Goal: Transaction & Acquisition: Purchase product/service

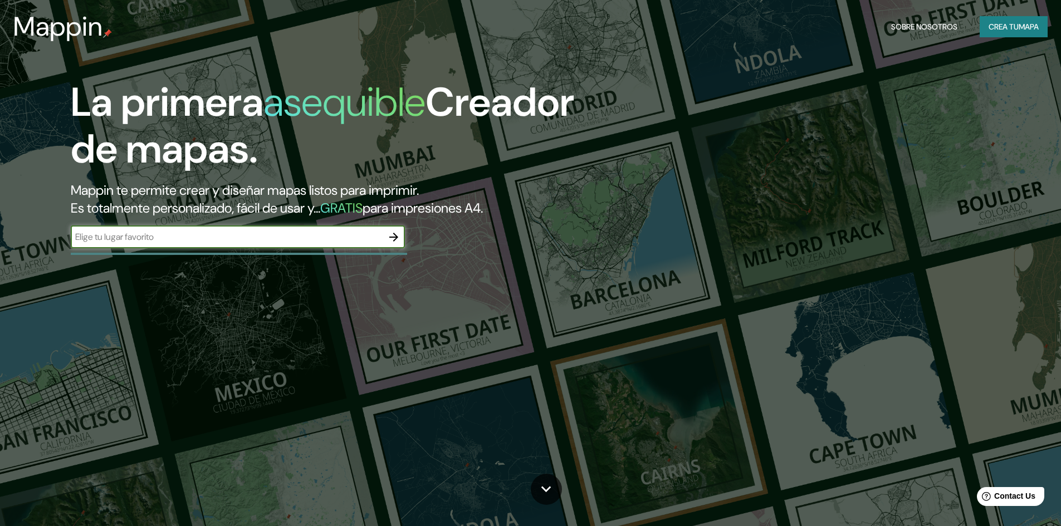
click at [128, 232] on input "text" at bounding box center [227, 237] width 312 height 13
type input "PUENTE PIEDRA"
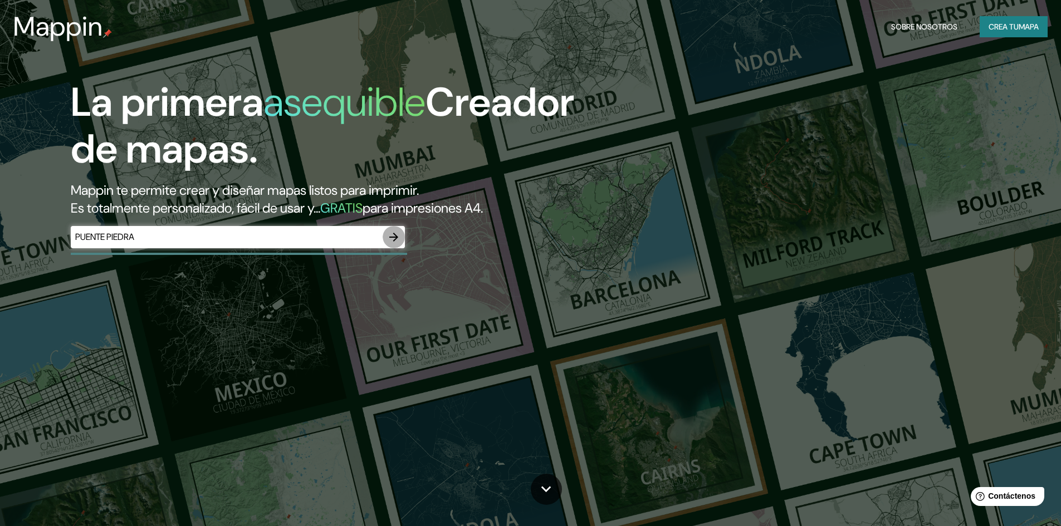
click at [401, 237] on button "button" at bounding box center [394, 237] width 22 height 22
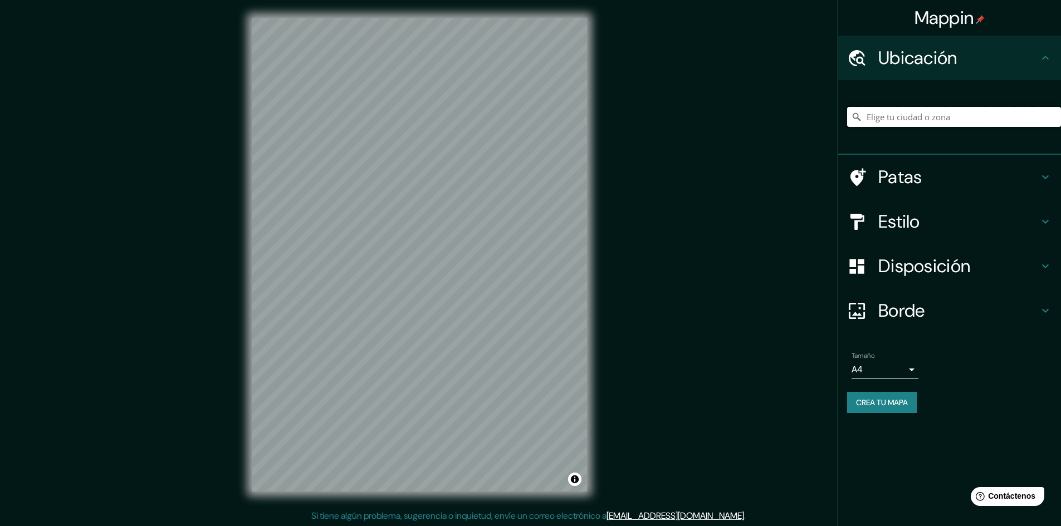
click at [924, 117] on input "Elige tu ciudad o zona" at bounding box center [954, 117] width 214 height 20
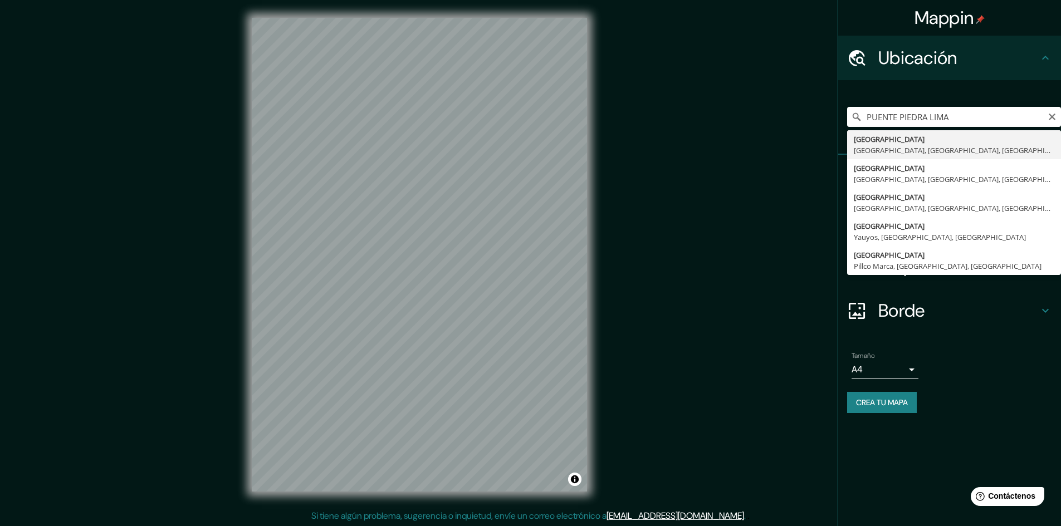
type input "Puente Piedra, Lima, Provincia de Lima, Perú"
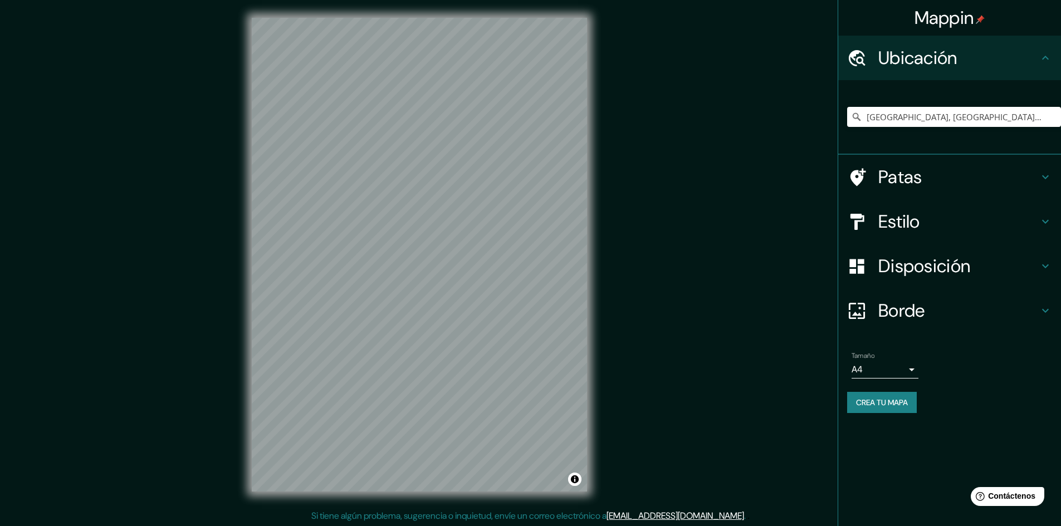
click at [952, 303] on h4 "Borde" at bounding box center [958, 311] width 160 height 22
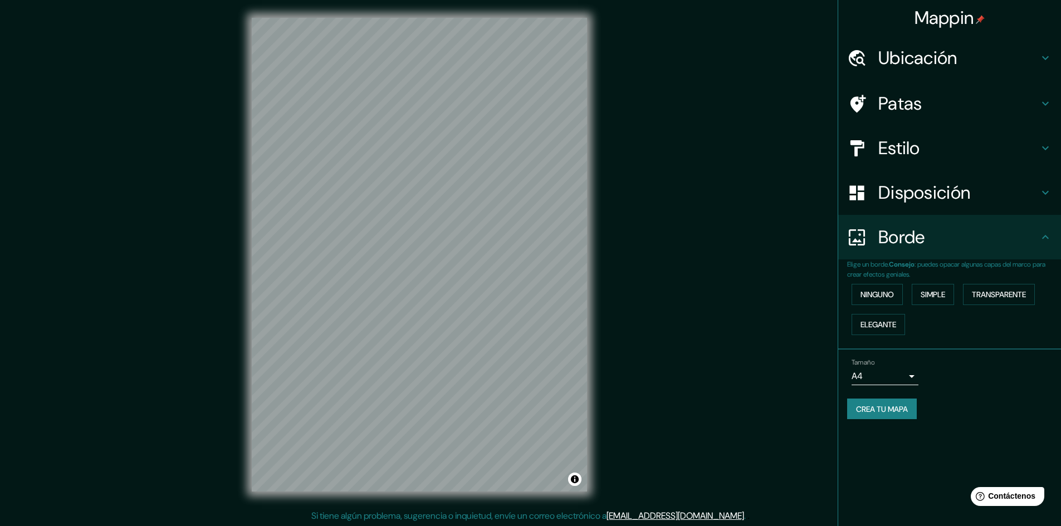
click at [881, 373] on body "Mappin Ubicación Puente Piedra, Lima, Provincia de Lima, Perú Patas Estilo Disp…" at bounding box center [530, 263] width 1061 height 526
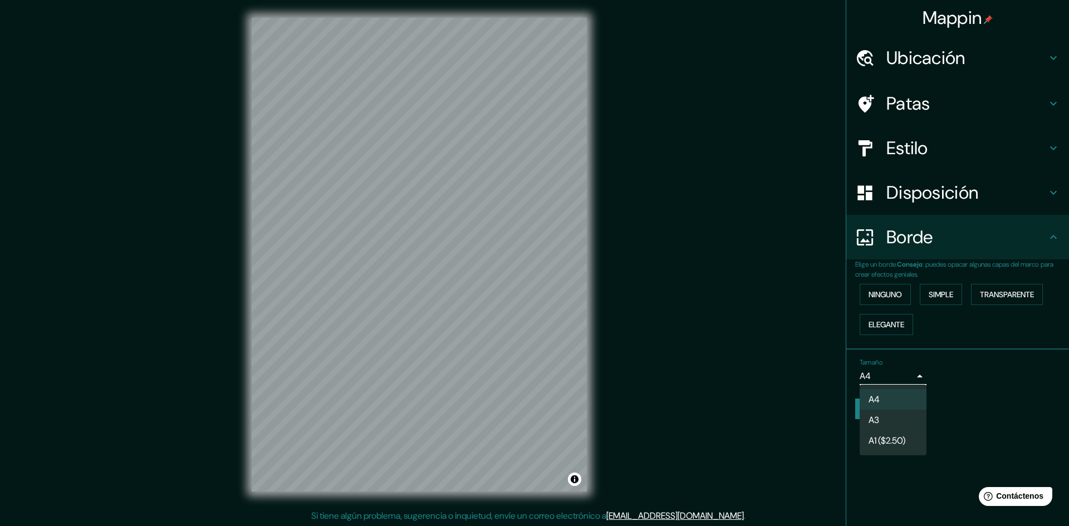
click at [886, 418] on li "A3" at bounding box center [893, 420] width 67 height 21
click at [893, 378] on body "Mappin Ubicación Puente Piedra, Lima, Provincia de Lima, Perú Patas Estilo Disp…" at bounding box center [534, 263] width 1069 height 526
click at [898, 443] on font "A1 ($2.50)" at bounding box center [887, 441] width 37 height 12
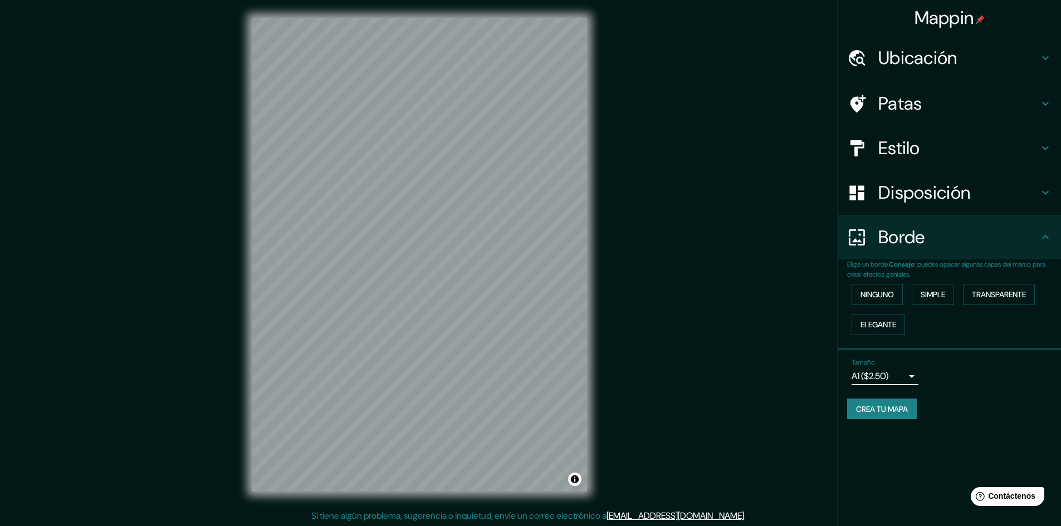
click at [889, 368] on body "Mappin Ubicación Puente Piedra, Lima, Provincia de Lima, Perú Patas Estilo Disp…" at bounding box center [530, 263] width 1061 height 526
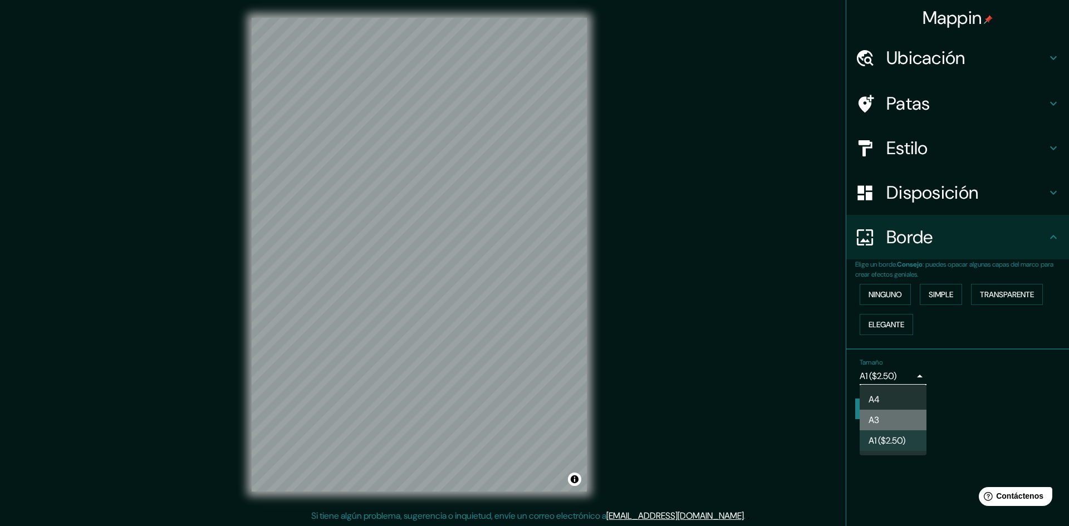
click at [892, 410] on li "A3" at bounding box center [893, 420] width 67 height 21
type input "a4"
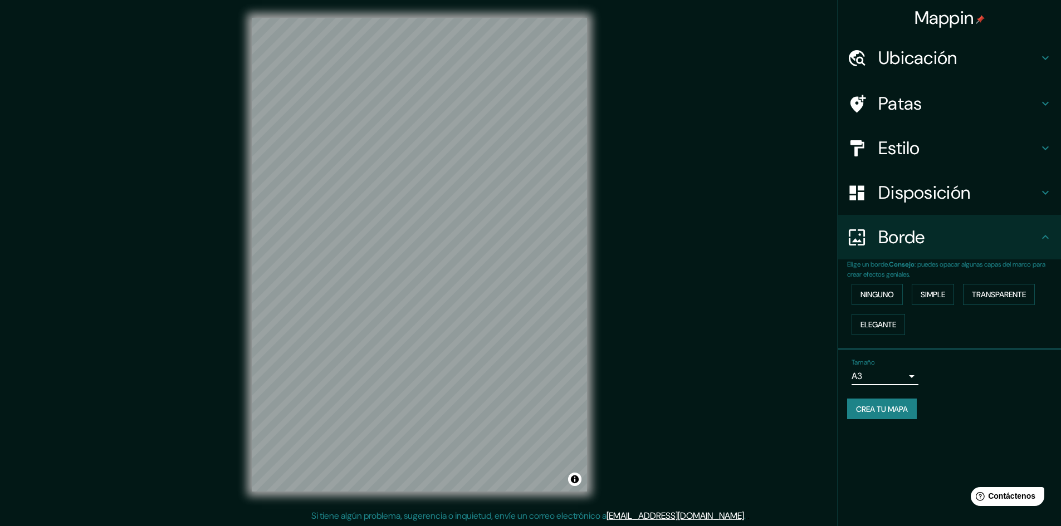
click at [775, 376] on div "Mappin Ubicación Puente Piedra, Lima, Provincia de Lima, Perú Patas Estilo Disp…" at bounding box center [530, 263] width 1061 height 527
click at [775, 375] on div "Mappin Ubicación Puente Piedra, Lima, Provincia de Lima, Perú Patas Estilo Disp…" at bounding box center [530, 263] width 1061 height 527
drag, startPoint x: 473, startPoint y: 247, endPoint x: 467, endPoint y: 275, distance: 28.5
click at [479, 275] on div at bounding box center [483, 278] width 9 height 9
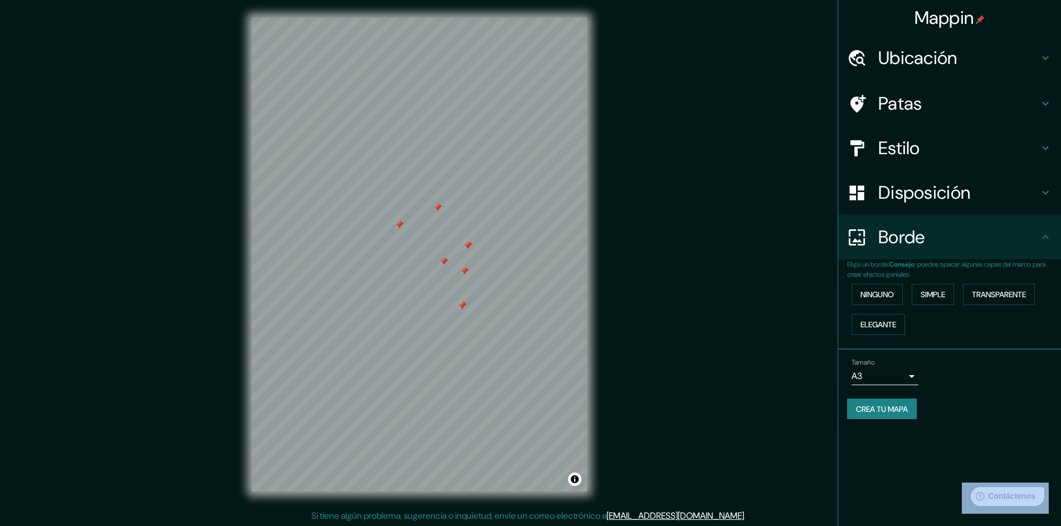
click at [923, 199] on font "Disposición" at bounding box center [924, 192] width 92 height 23
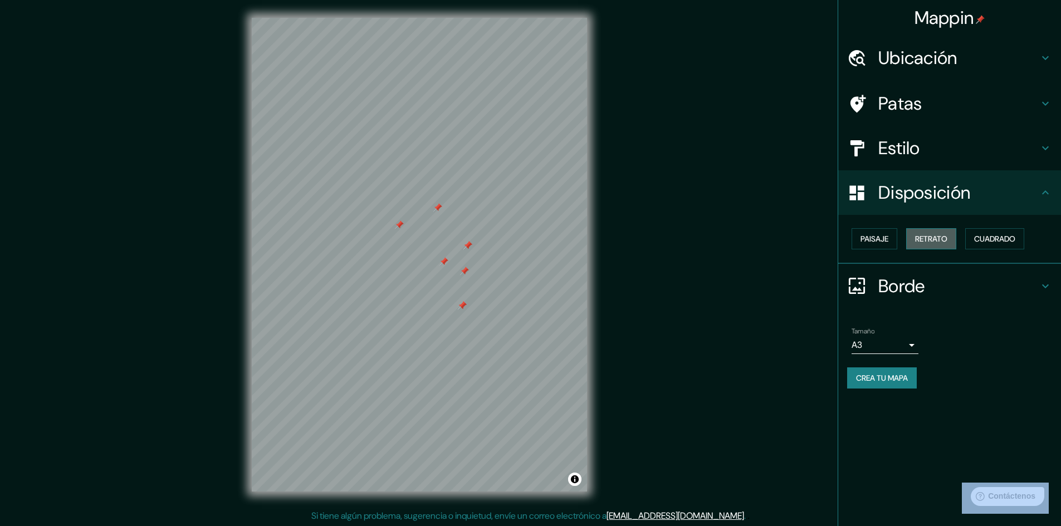
click at [944, 238] on font "Retrato" at bounding box center [931, 239] width 32 height 10
click at [877, 241] on font "Paisaje" at bounding box center [874, 239] width 28 height 10
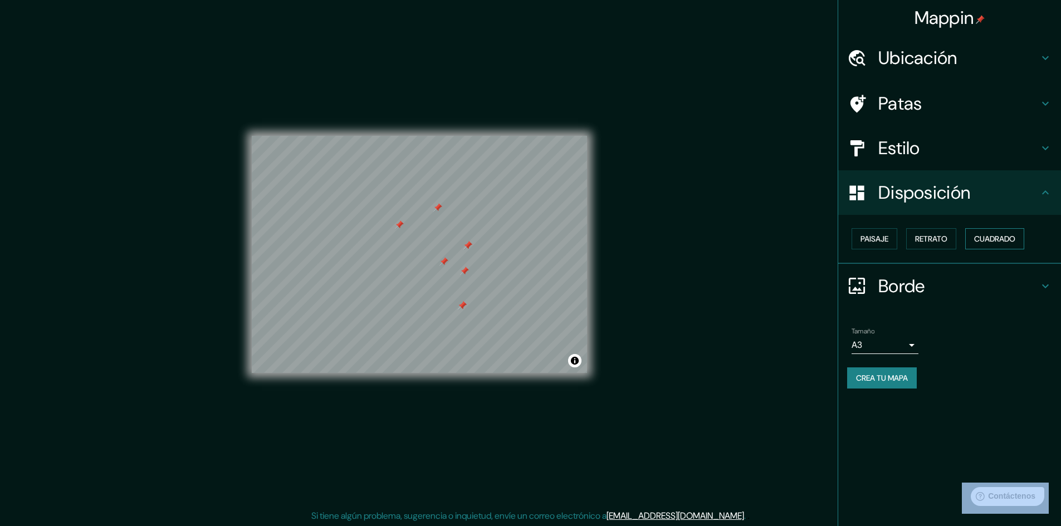
click at [982, 235] on font "Cuadrado" at bounding box center [994, 239] width 41 height 10
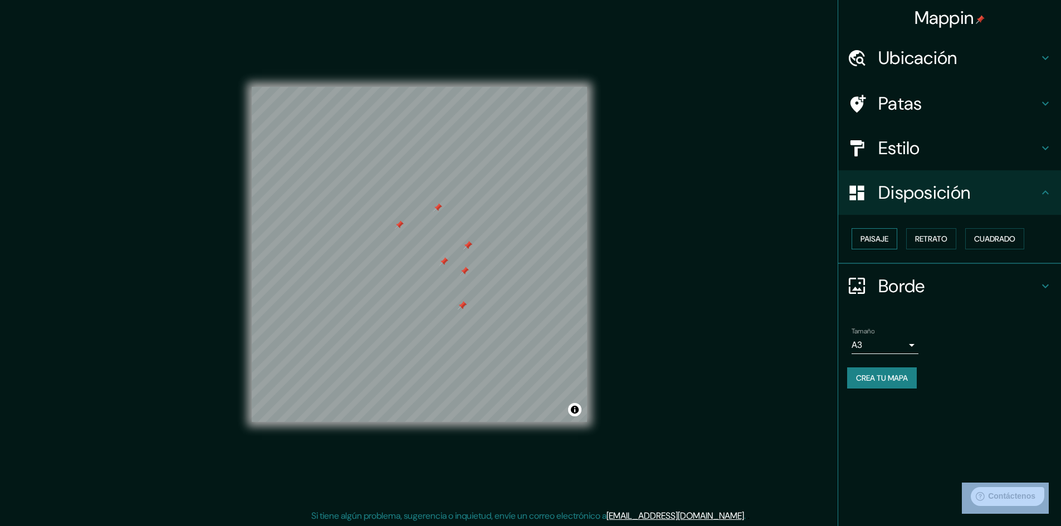
click at [883, 243] on font "Paisaje" at bounding box center [874, 239] width 28 height 10
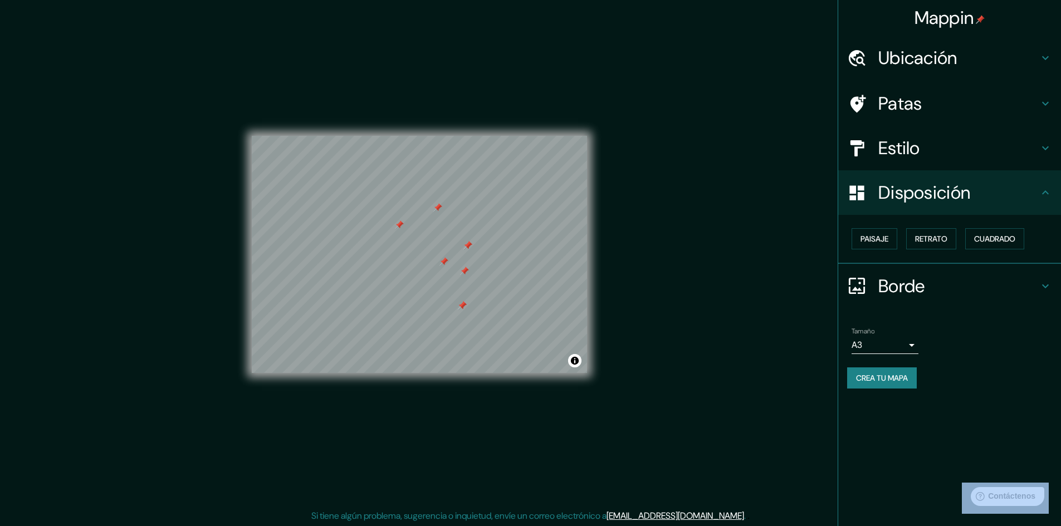
click at [908, 148] on font "Estilo" at bounding box center [899, 147] width 42 height 23
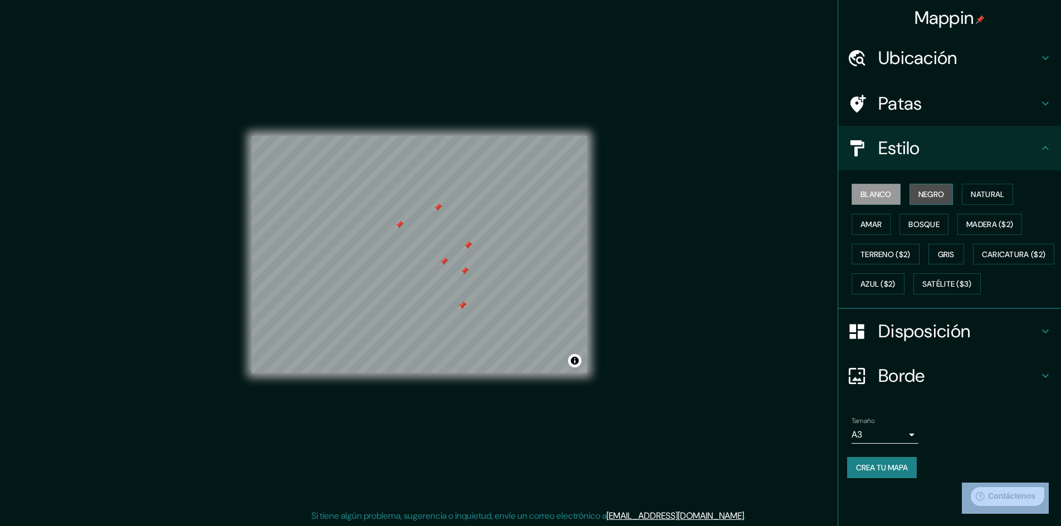
click at [923, 191] on font "Negro" at bounding box center [931, 194] width 26 height 10
click at [870, 195] on font "Blanco" at bounding box center [875, 194] width 31 height 10
click at [874, 224] on font "Amar" at bounding box center [870, 224] width 21 height 10
click at [927, 226] on font "Bosque" at bounding box center [923, 224] width 31 height 10
click at [900, 251] on font "Terreno ($2)" at bounding box center [885, 254] width 50 height 10
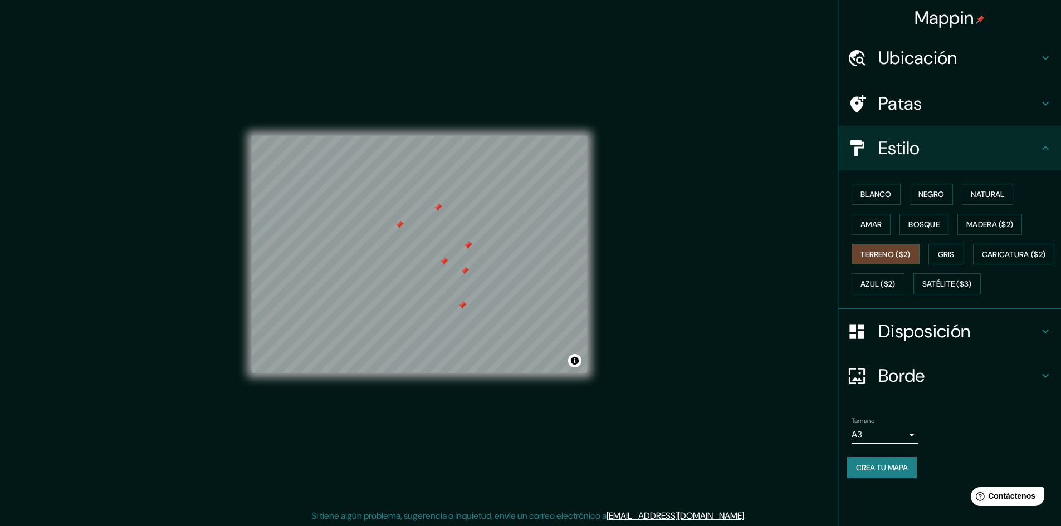
click at [897, 295] on div "Blanco Negro Natural Amar Bosque Madera ($2) Terreno ($2) Gris Caricatura ($2) …" at bounding box center [954, 239] width 214 height 120
click at [982, 260] on font "Caricatura ($2)" at bounding box center [1014, 254] width 64 height 10
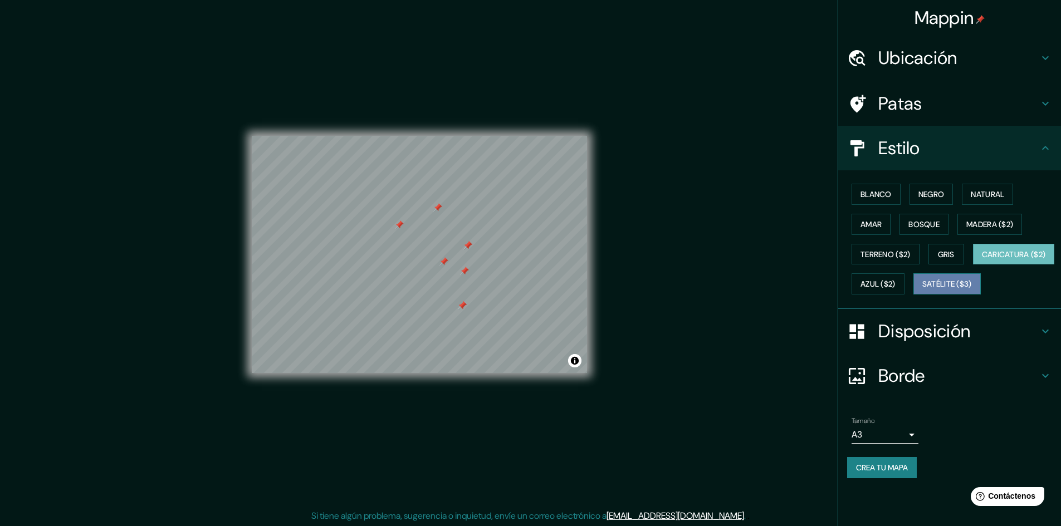
click at [922, 290] on font "Satélite ($3)" at bounding box center [947, 285] width 50 height 10
click at [982, 260] on font "Caricatura ($2)" at bounding box center [1014, 254] width 64 height 10
click at [947, 217] on button "Bosque" at bounding box center [923, 224] width 49 height 21
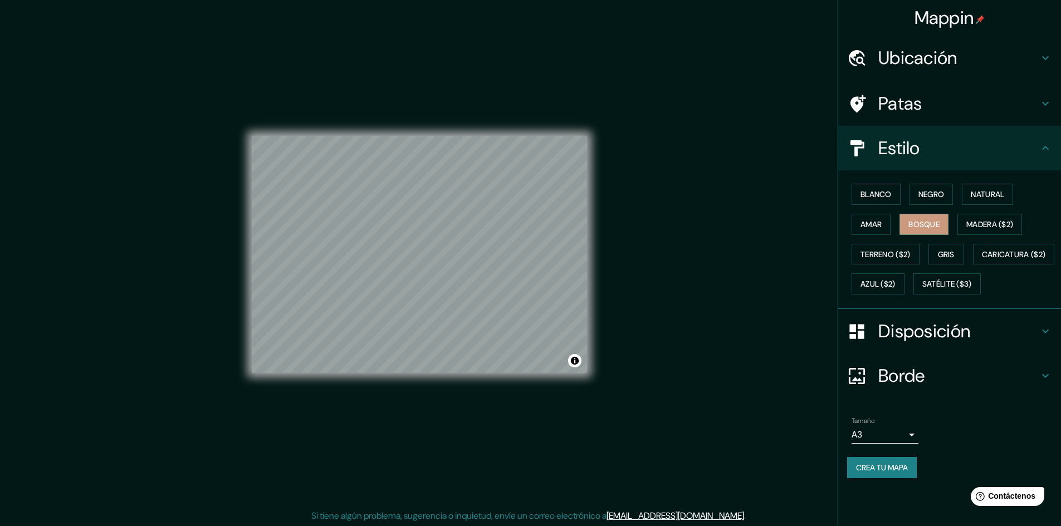
click at [989, 213] on div "Blanco Negro Natural Amar Bosque Madera ($2) Terreno ($2) Gris Caricatura ($2) …" at bounding box center [954, 239] width 214 height 120
click at [985, 203] on button "Natural" at bounding box center [987, 194] width 51 height 21
click at [988, 223] on font "Madera ($2)" at bounding box center [989, 224] width 47 height 10
click at [578, 365] on button "Activar o desactivar atribución" at bounding box center [574, 360] width 13 height 13
click at [642, 337] on div "Mappin Ubicación Puente Piedra, Lima, Provincia de Lima, Perú Patas Estilo Blan…" at bounding box center [530, 263] width 1061 height 527
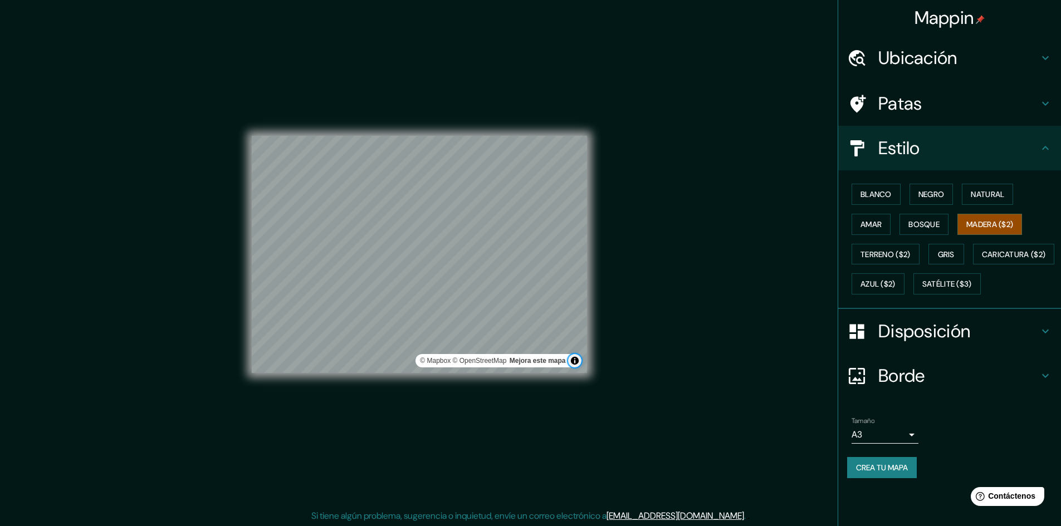
click at [576, 360] on button "Activar o desactivar atribución" at bounding box center [574, 360] width 13 height 13
click at [887, 190] on font "Blanco" at bounding box center [875, 194] width 31 height 10
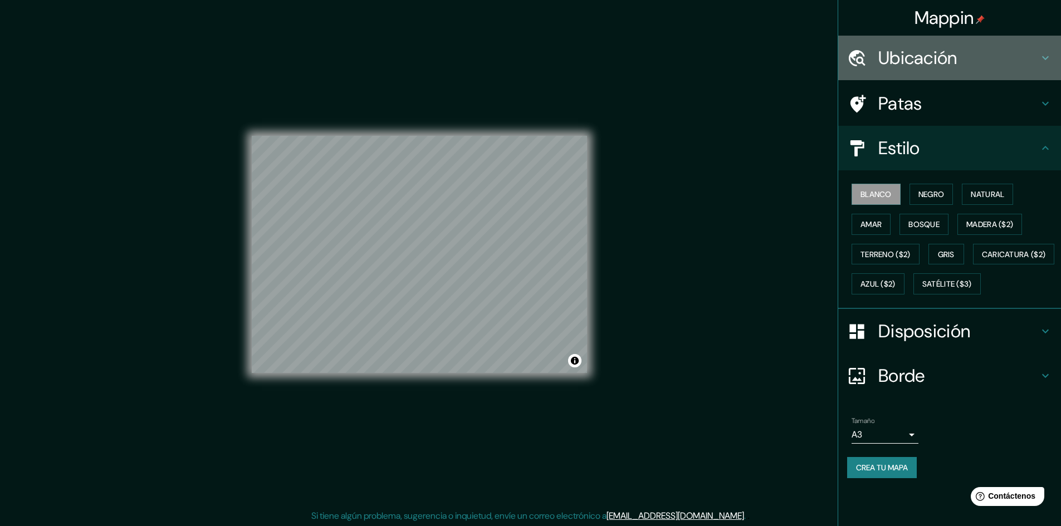
click at [948, 67] on font "Ubicación" at bounding box center [917, 57] width 79 height 23
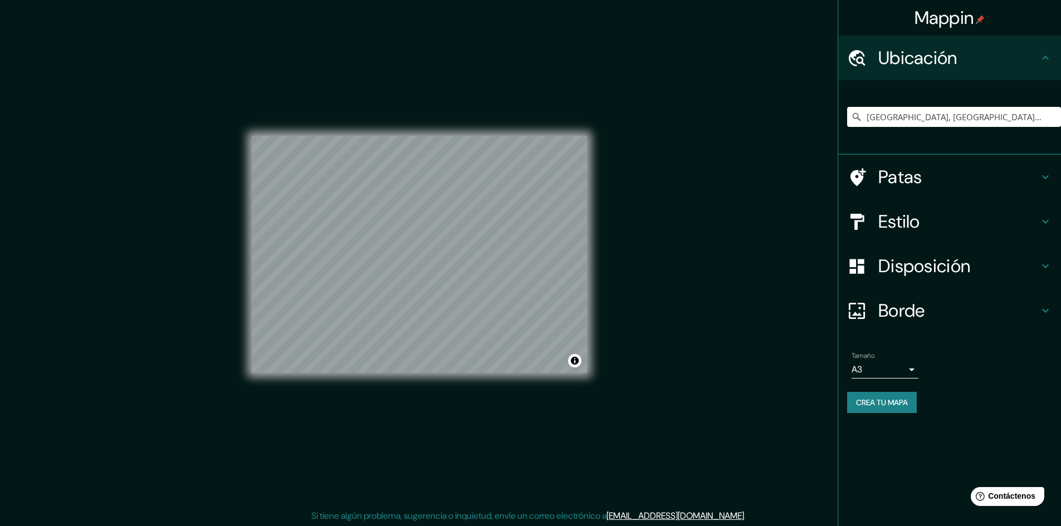
click at [953, 159] on div "Patas" at bounding box center [949, 177] width 223 height 45
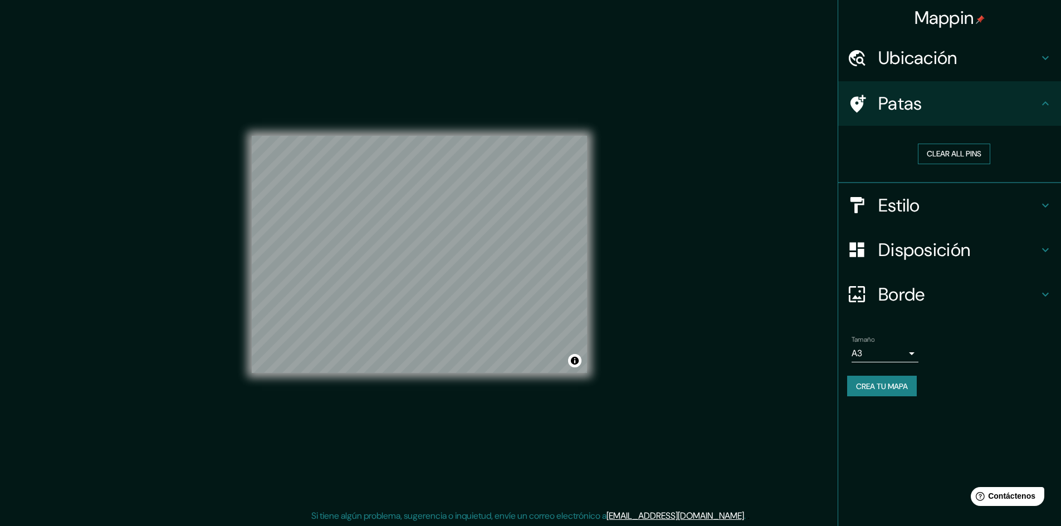
click at [977, 152] on button "Clear all pins" at bounding box center [954, 154] width 72 height 21
click at [1007, 66] on h4 "Ubicación" at bounding box center [958, 58] width 160 height 22
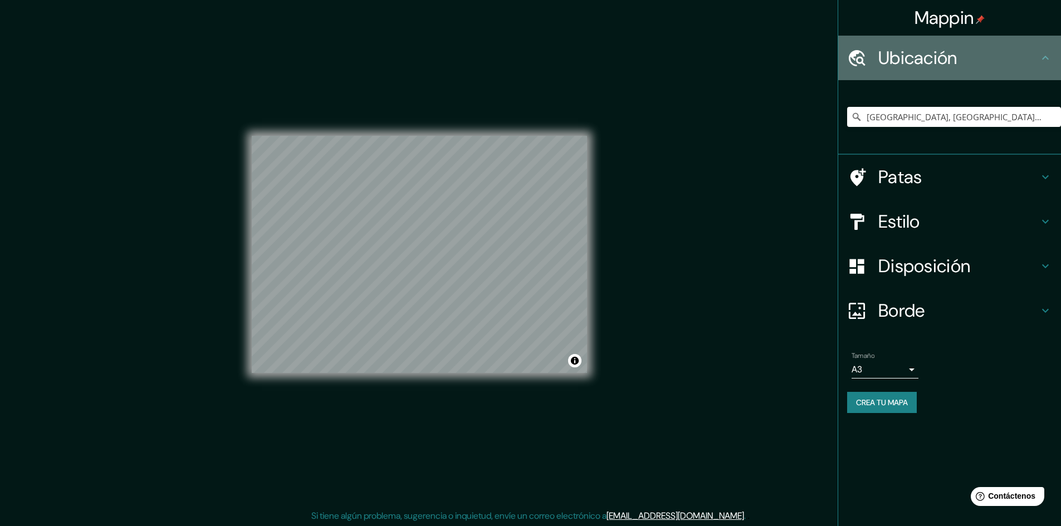
click at [997, 60] on h4 "Ubicación" at bounding box center [958, 58] width 160 height 22
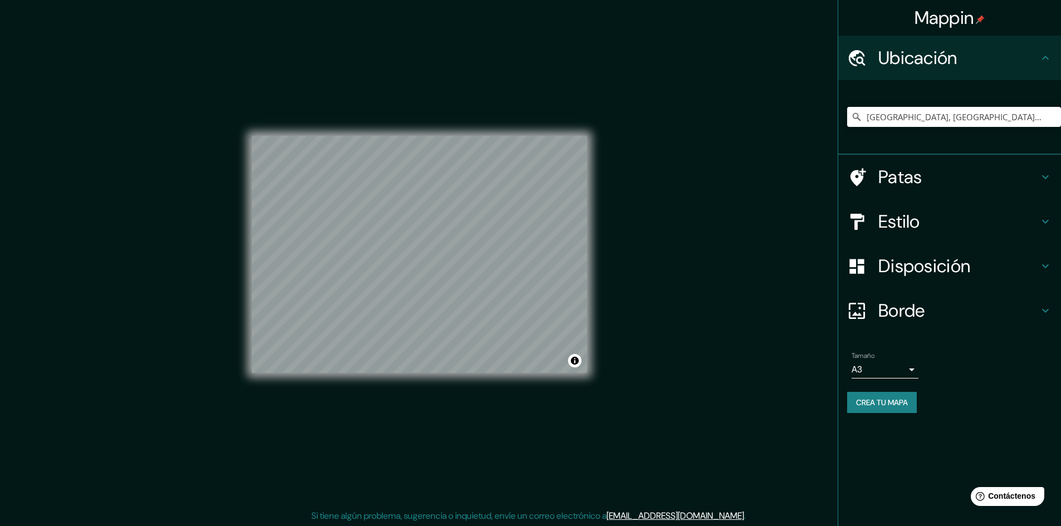
click at [946, 227] on h4 "Estilo" at bounding box center [958, 222] width 160 height 22
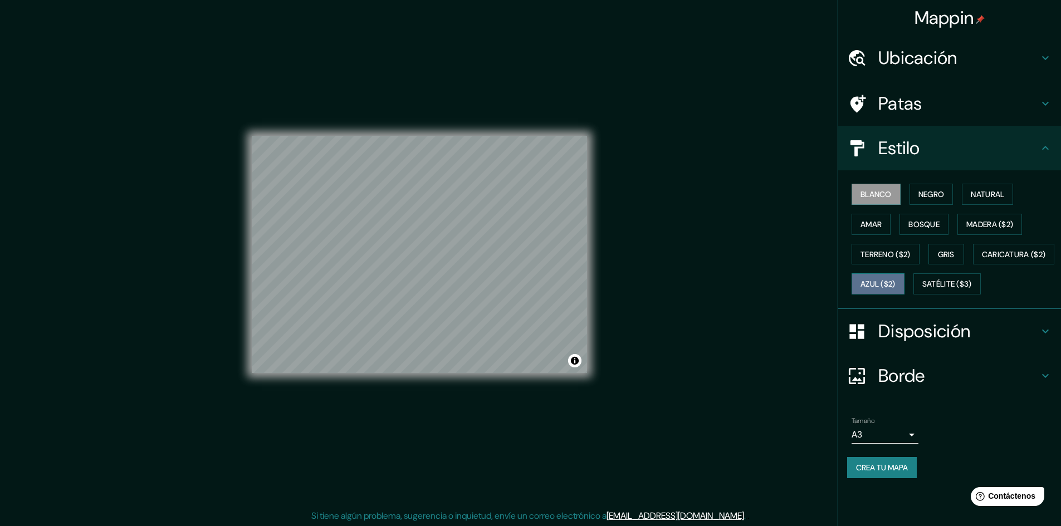
click at [904, 289] on button "Azul ($2)" at bounding box center [877, 283] width 53 height 21
click at [922, 290] on font "Satélite ($3)" at bounding box center [947, 285] width 50 height 10
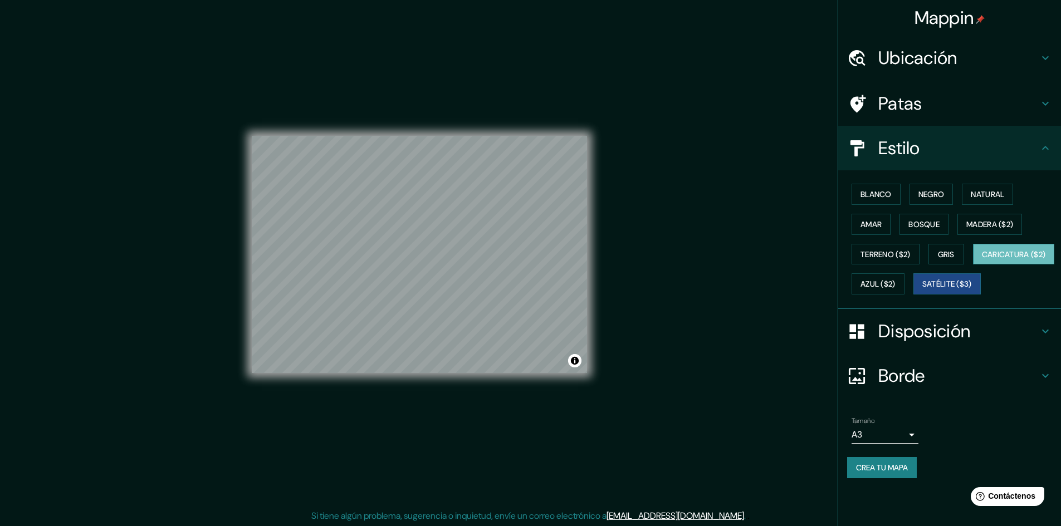
click at [982, 262] on font "Caricatura ($2)" at bounding box center [1014, 254] width 64 height 14
click at [895, 258] on font "Terreno ($2)" at bounding box center [885, 254] width 50 height 10
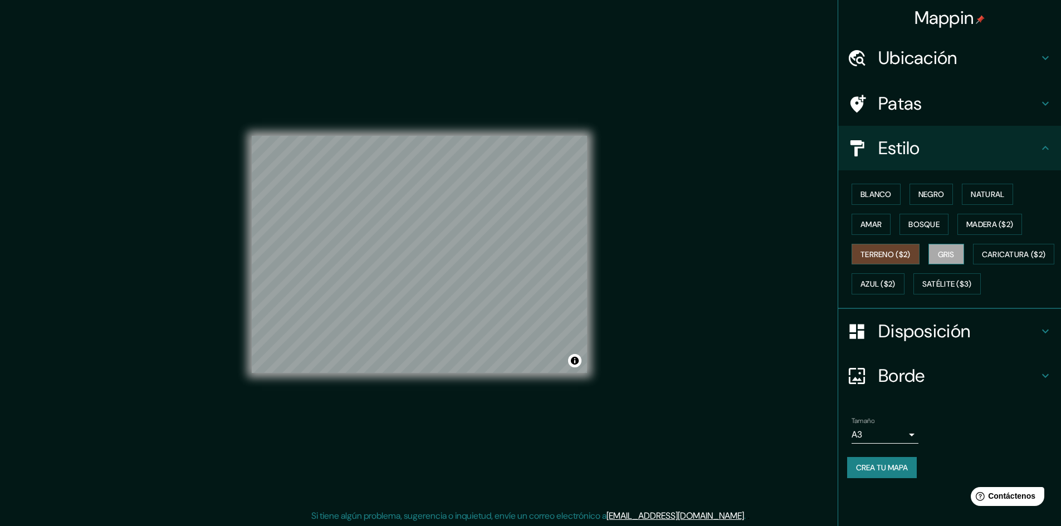
click at [943, 255] on font "Gris" at bounding box center [946, 254] width 17 height 10
click at [926, 229] on font "Bosque" at bounding box center [923, 224] width 31 height 10
click at [893, 209] on div "Blanco Negro Natural Amar Bosque Madera ($2) Terreno ($2) Gris Caricatura ($2) …" at bounding box center [954, 239] width 214 height 120
click at [879, 219] on font "Amar" at bounding box center [870, 224] width 21 height 10
click at [886, 192] on font "Blanco" at bounding box center [875, 194] width 31 height 10
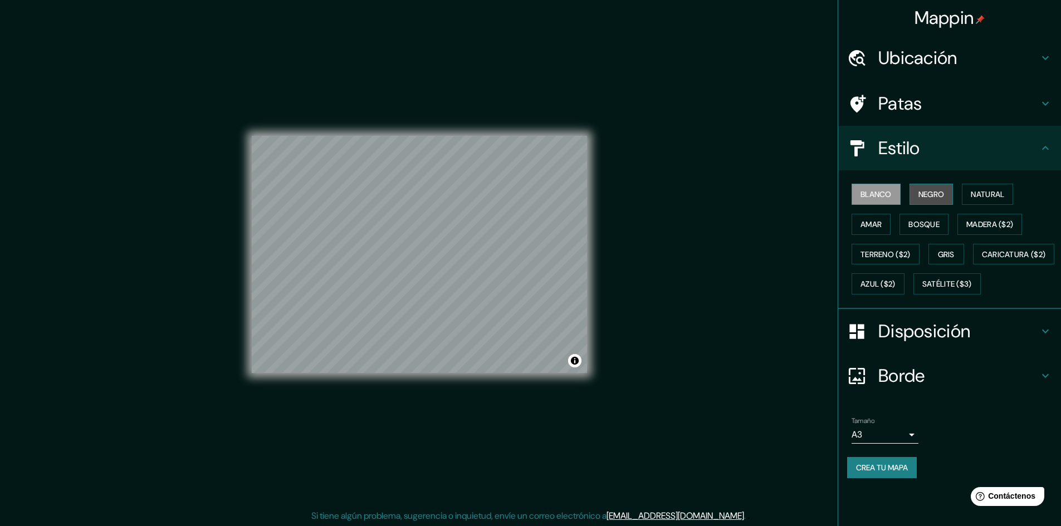
click at [953, 193] on button "Negro" at bounding box center [931, 194] width 44 height 21
click at [992, 194] on font "Natural" at bounding box center [987, 194] width 33 height 10
click at [865, 199] on font "Blanco" at bounding box center [875, 194] width 31 height 10
click at [869, 223] on font "Amar" at bounding box center [870, 224] width 21 height 10
click at [928, 227] on font "Bosque" at bounding box center [923, 224] width 31 height 10
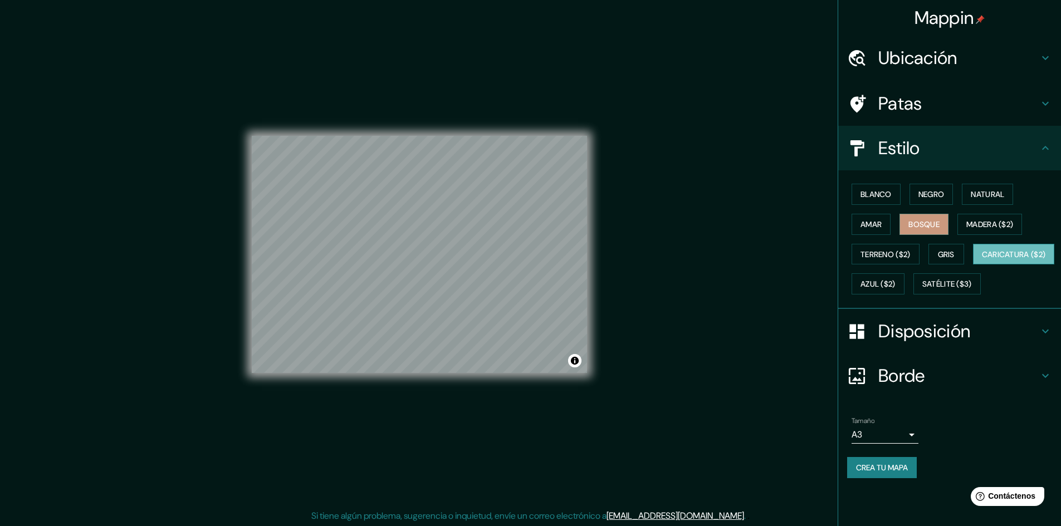
click at [982, 260] on font "Caricatura ($2)" at bounding box center [1014, 254] width 64 height 10
click at [904, 276] on button "Azul ($2)" at bounding box center [877, 283] width 53 height 21
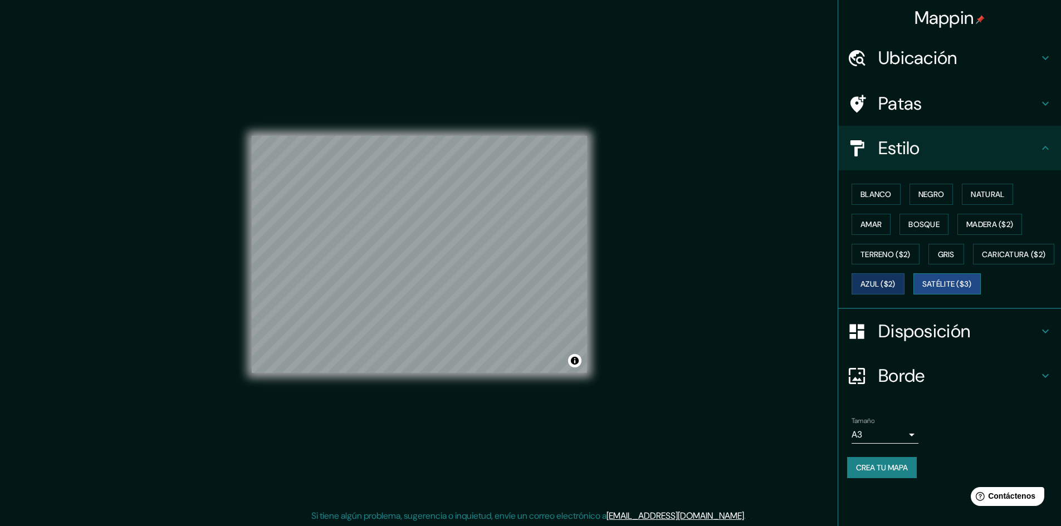
click at [922, 290] on font "Satélite ($3)" at bounding box center [947, 285] width 50 height 10
click at [882, 185] on button "Blanco" at bounding box center [875, 194] width 49 height 21
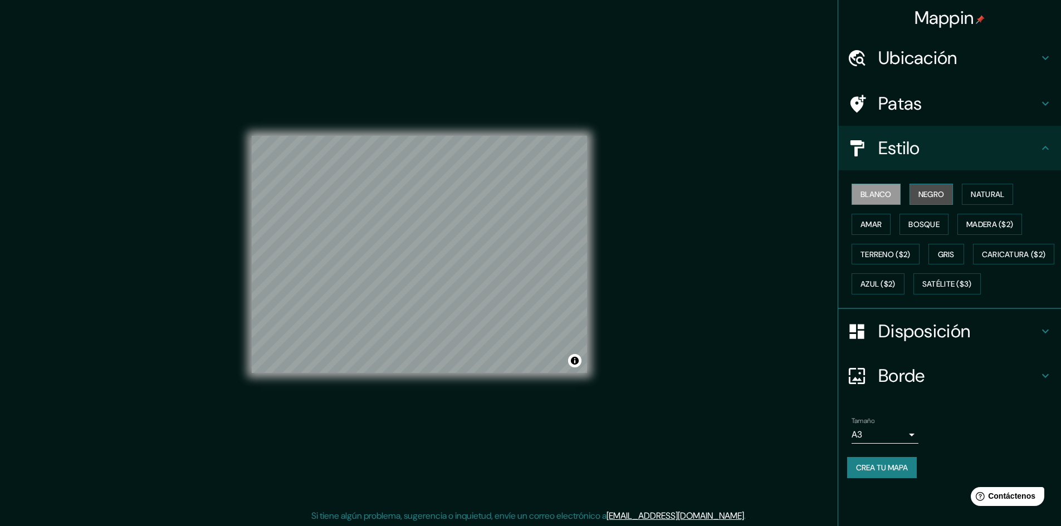
click at [934, 195] on font "Negro" at bounding box center [931, 194] width 26 height 10
click at [979, 195] on font "Natural" at bounding box center [987, 194] width 33 height 10
click at [882, 226] on font "Amar" at bounding box center [870, 224] width 21 height 10
click at [933, 222] on font "Bosque" at bounding box center [923, 224] width 31 height 10
click at [898, 251] on font "Terreno ($2)" at bounding box center [885, 254] width 50 height 10
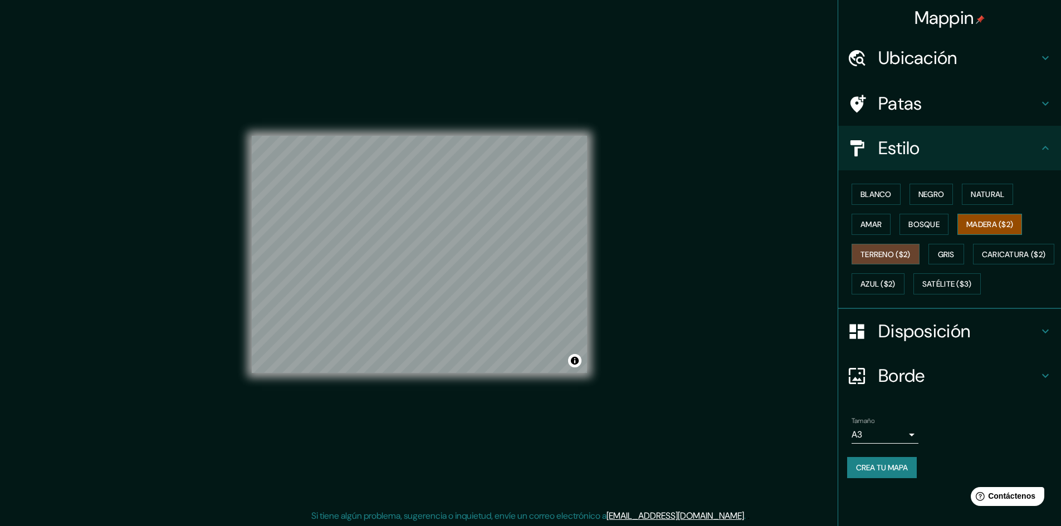
click at [980, 223] on font "Madera ($2)" at bounding box center [989, 224] width 47 height 10
click at [954, 248] on font "Gris" at bounding box center [946, 254] width 17 height 14
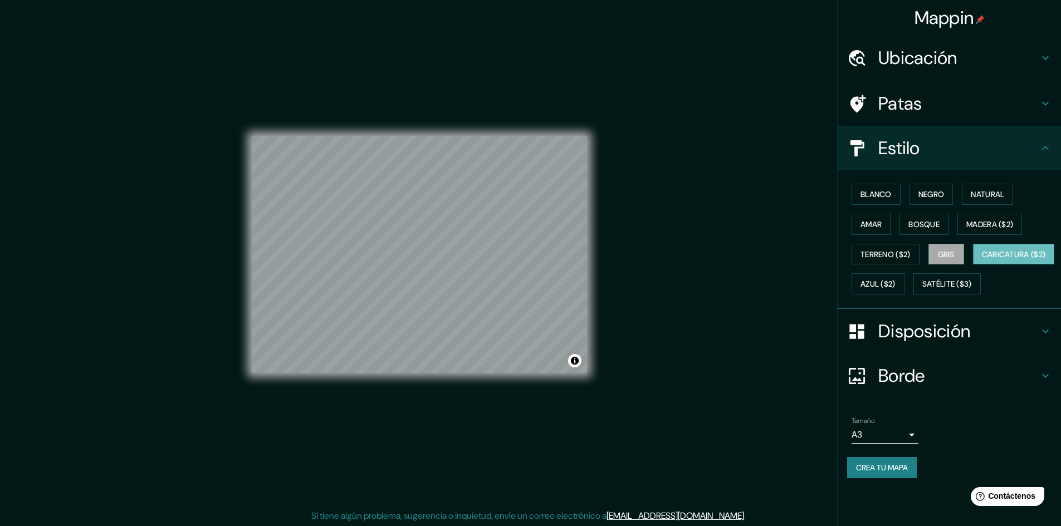
click at [982, 260] on font "Caricatura ($2)" at bounding box center [1014, 254] width 64 height 10
click at [922, 290] on font "Satélite ($3)" at bounding box center [947, 285] width 50 height 10
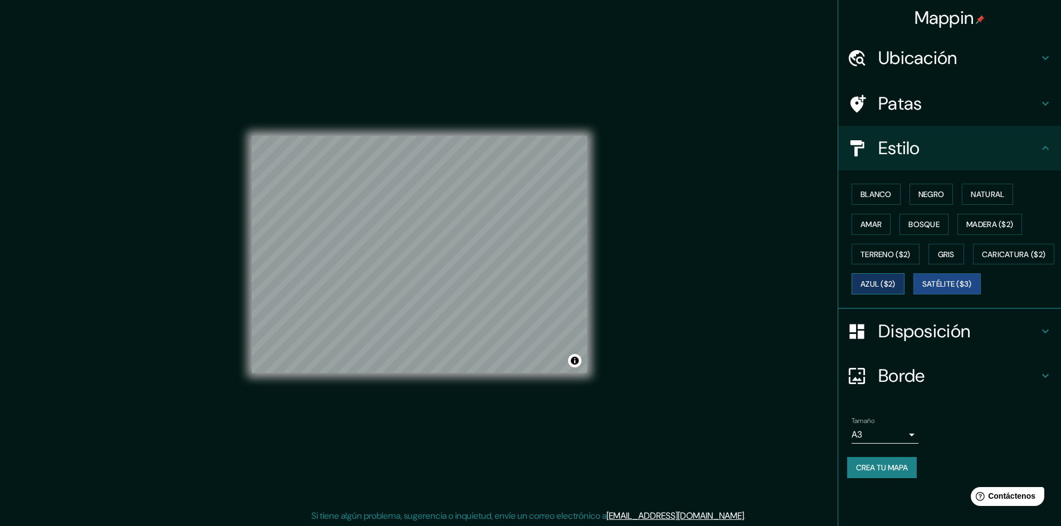
click at [895, 279] on font "Azul ($2)" at bounding box center [877, 284] width 35 height 14
click at [860, 228] on font "Amar" at bounding box center [870, 224] width 21 height 10
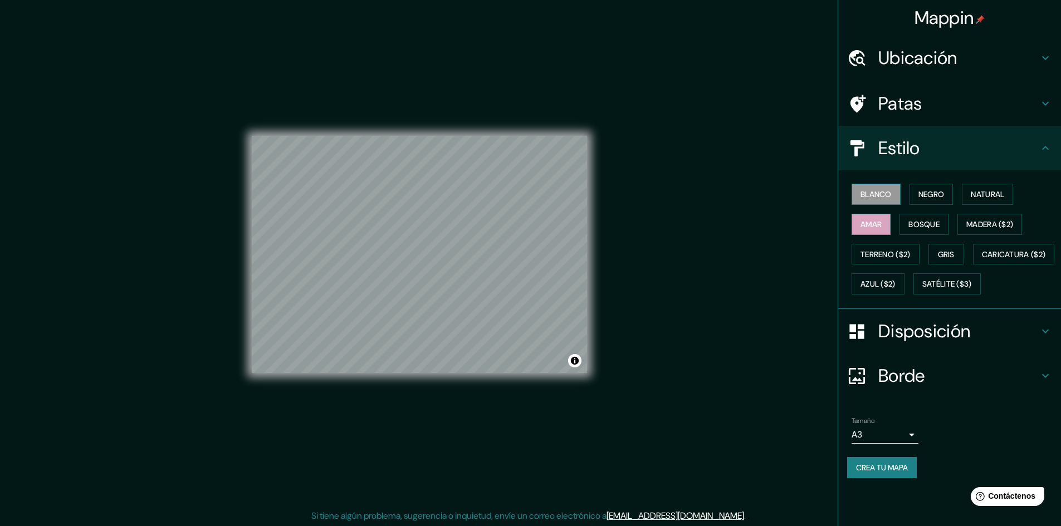
click at [888, 185] on button "Blanco" at bounding box center [875, 194] width 49 height 21
click at [934, 219] on font "Bosque" at bounding box center [923, 224] width 31 height 10
click at [942, 199] on font "Negro" at bounding box center [931, 194] width 26 height 10
click at [874, 222] on font "Amar" at bounding box center [870, 224] width 21 height 10
click at [982, 262] on font "Caricatura ($2)" at bounding box center [1014, 254] width 64 height 14
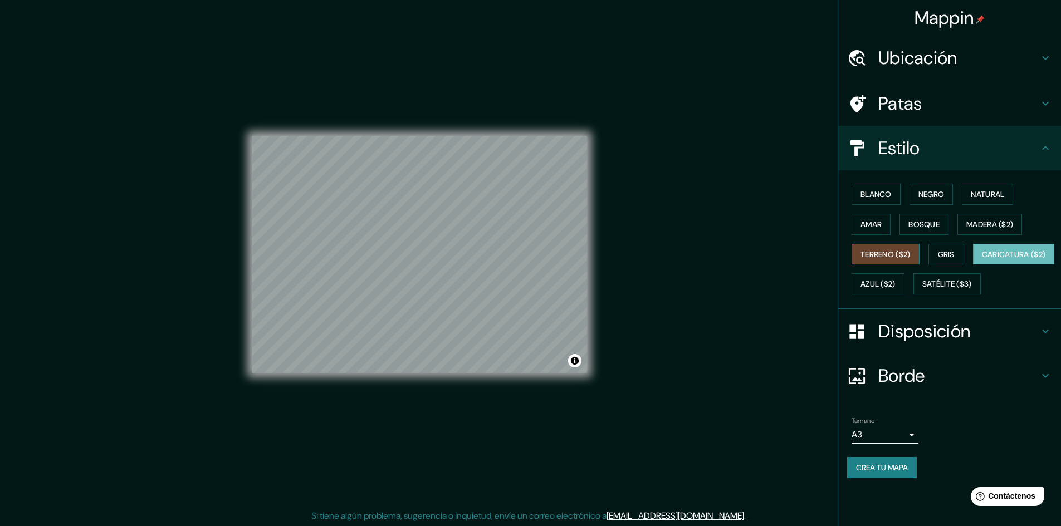
click at [876, 265] on div "Blanco Negro Natural Amar Bosque Madera ($2) Terreno ($2) Gris Caricatura ($2) …" at bounding box center [954, 239] width 214 height 120
click at [872, 261] on font "Terreno ($2)" at bounding box center [885, 254] width 50 height 14
click at [922, 290] on font "Satélite ($3)" at bounding box center [947, 285] width 50 height 10
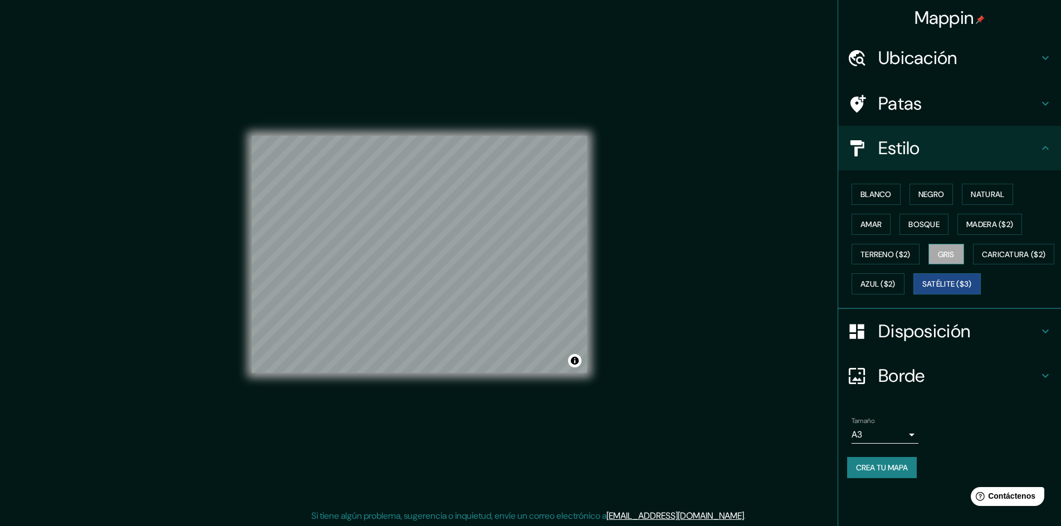
click at [964, 262] on button "Gris" at bounding box center [946, 254] width 36 height 21
click at [917, 343] on font "Disposición" at bounding box center [924, 331] width 92 height 23
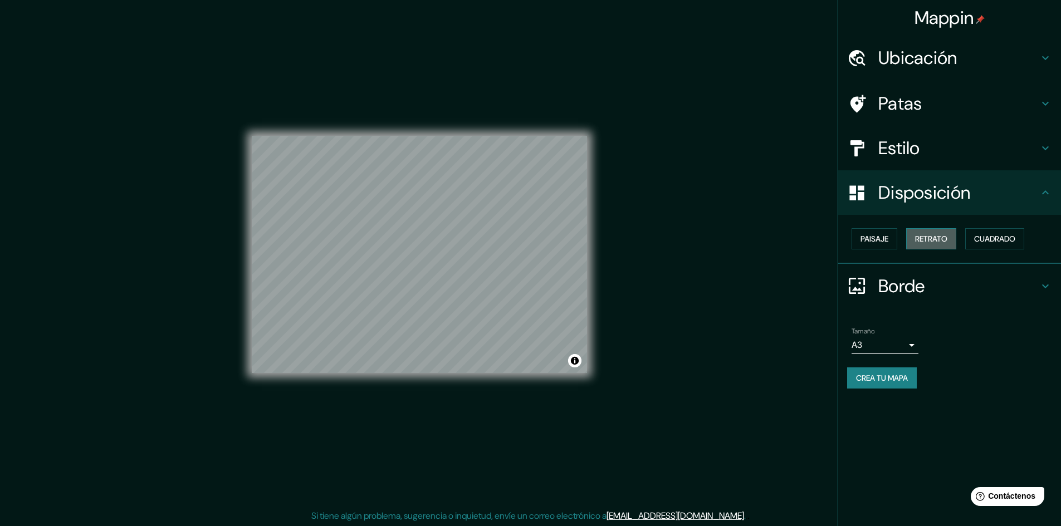
click at [934, 243] on font "Retrato" at bounding box center [931, 239] width 32 height 10
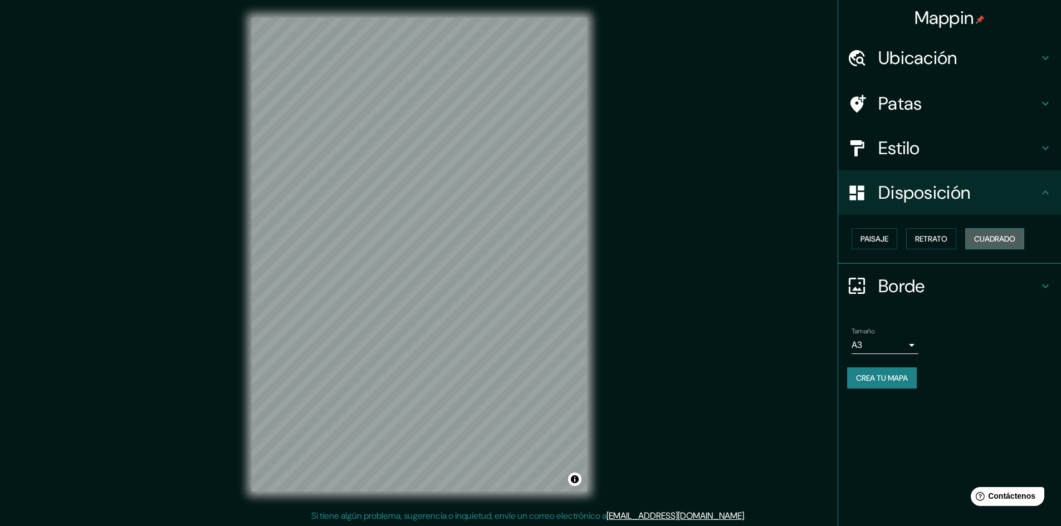
click at [989, 235] on font "Cuadrado" at bounding box center [994, 239] width 41 height 10
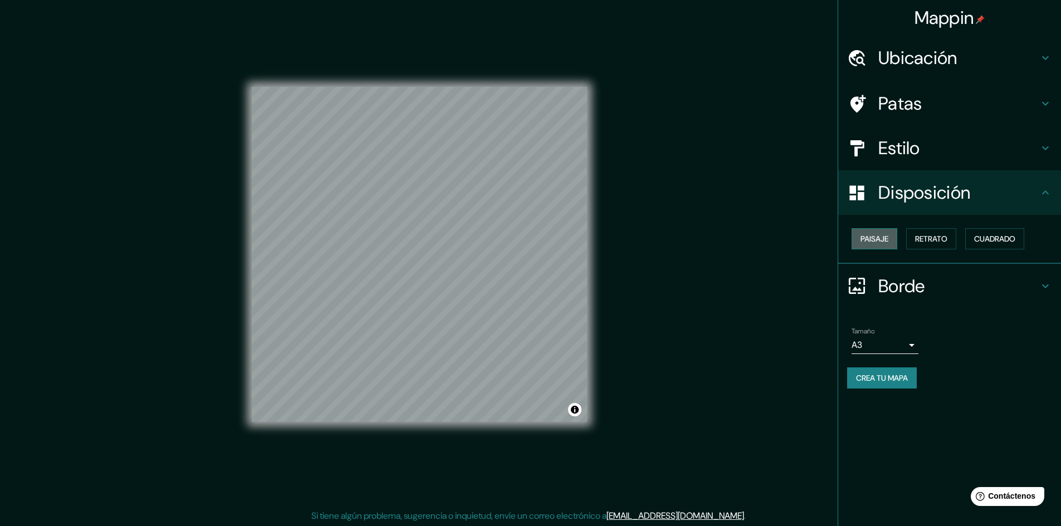
click at [872, 241] on font "Paisaje" at bounding box center [874, 239] width 28 height 10
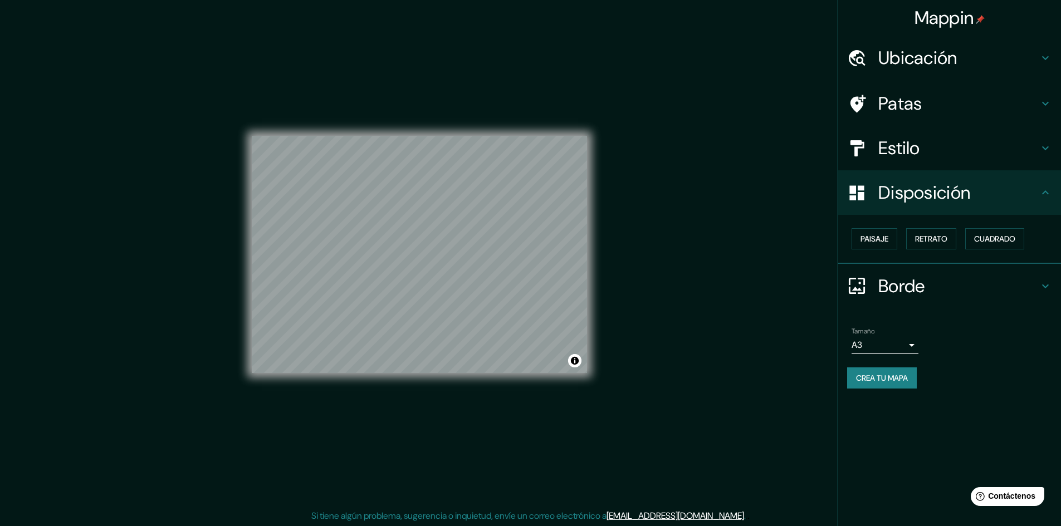
click at [939, 149] on h4 "Estilo" at bounding box center [958, 148] width 160 height 22
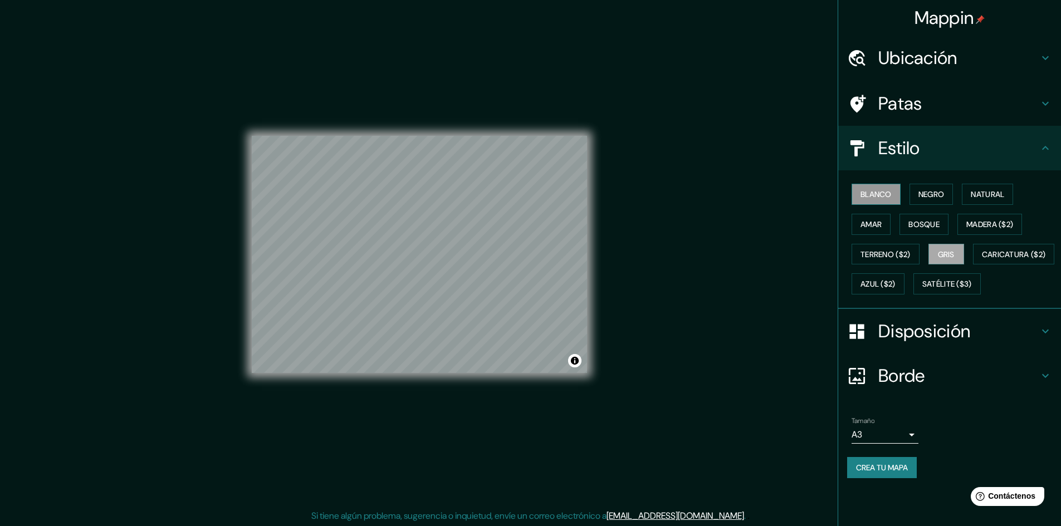
click at [874, 190] on font "Blanco" at bounding box center [875, 194] width 31 height 10
click at [945, 187] on button "Negro" at bounding box center [931, 194] width 44 height 21
click at [1029, 193] on div "Blanco Negro Natural Amar Bosque Madera ($2) Terreno ($2) Gris Caricatura ($2) …" at bounding box center [954, 239] width 214 height 120
click at [1013, 194] on button "Natural" at bounding box center [987, 194] width 51 height 21
click at [991, 216] on button "Madera ($2)" at bounding box center [989, 224] width 65 height 21
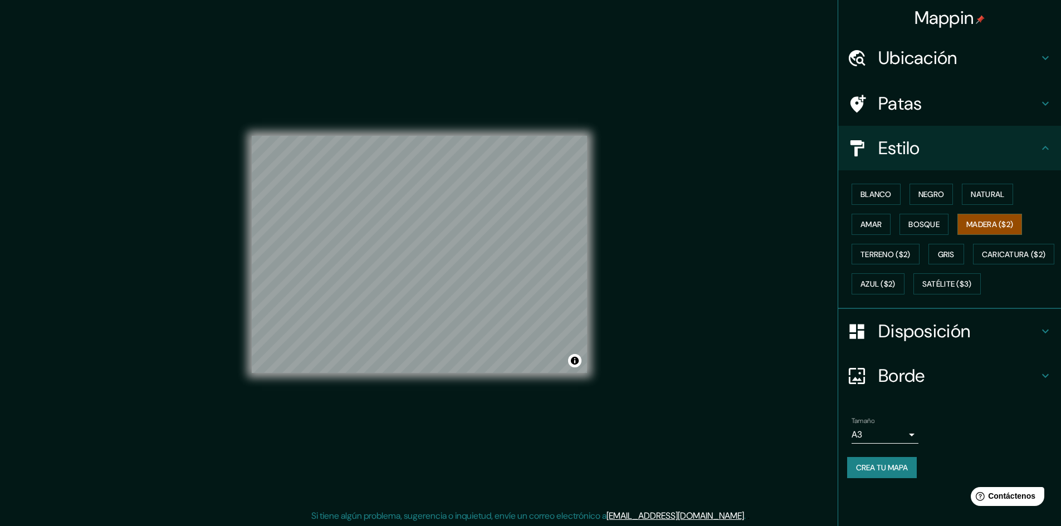
click at [884, 473] on font "Crea tu mapa" at bounding box center [882, 468] width 52 height 10
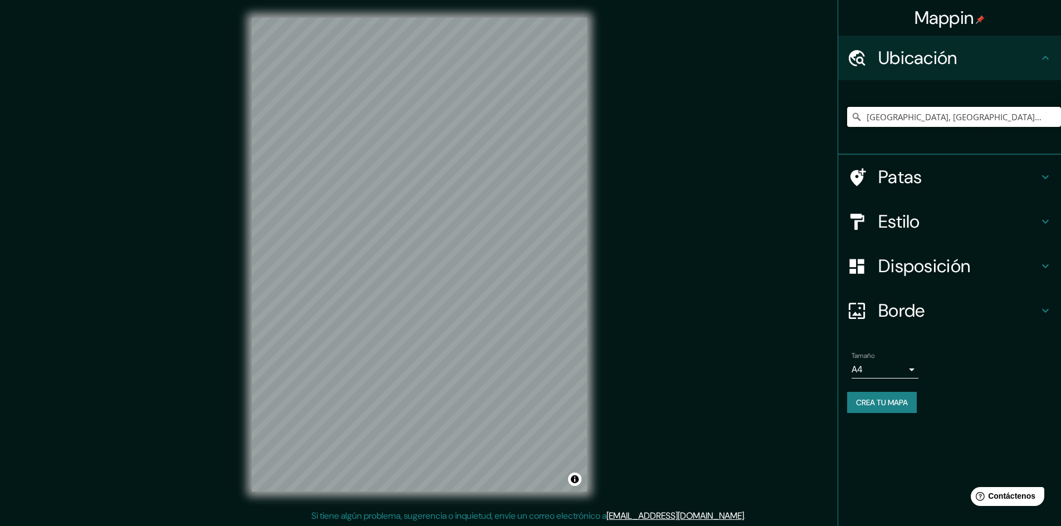
click at [1051, 119] on input "Puente Piedra, Lima, Provincia de Lima, Perú" at bounding box center [954, 117] width 214 height 20
click at [1036, 116] on input "Puente Piedra, Lima, Provincia de Lima, Perú" at bounding box center [954, 117] width 214 height 20
click at [1044, 117] on input "Puente Piedra, Lima, Provincia de Lima, Perú" at bounding box center [954, 117] width 214 height 20
click at [1045, 121] on input "Puente Piedra, Lima, Provincia de Lima, Perú" at bounding box center [954, 117] width 214 height 20
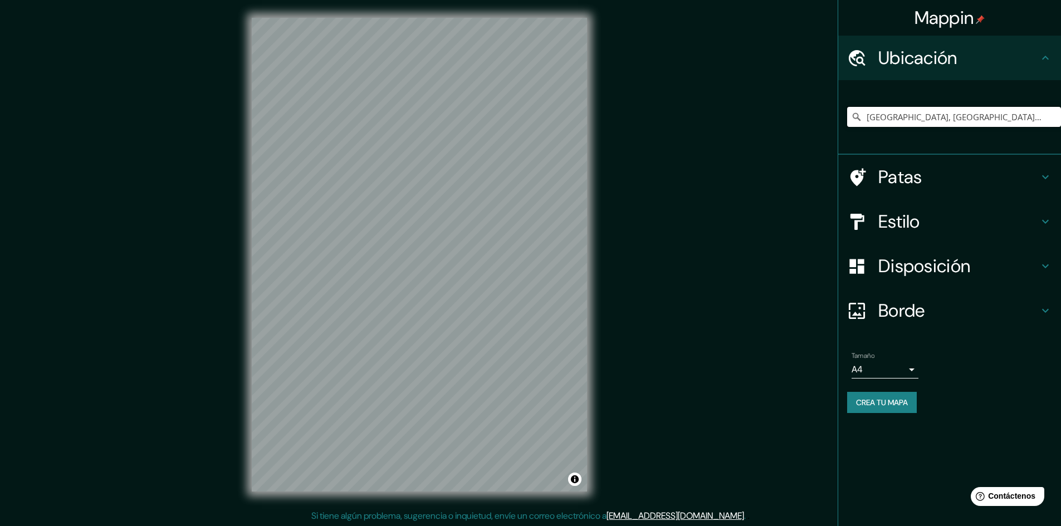
click at [967, 111] on input "Puente Piedra, Lima, Provincia de Lima, Perú" at bounding box center [954, 117] width 214 height 20
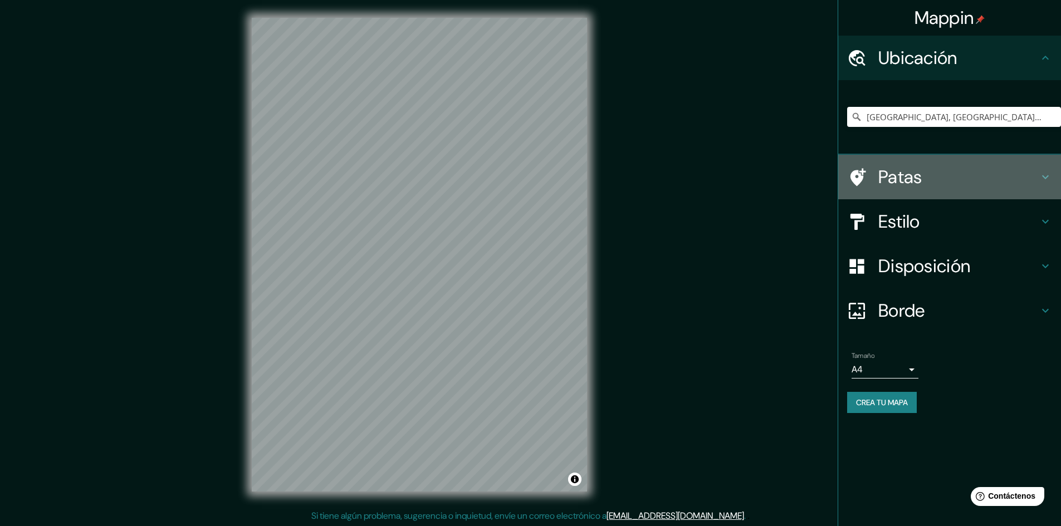
click at [920, 179] on font "Patas" at bounding box center [900, 176] width 44 height 23
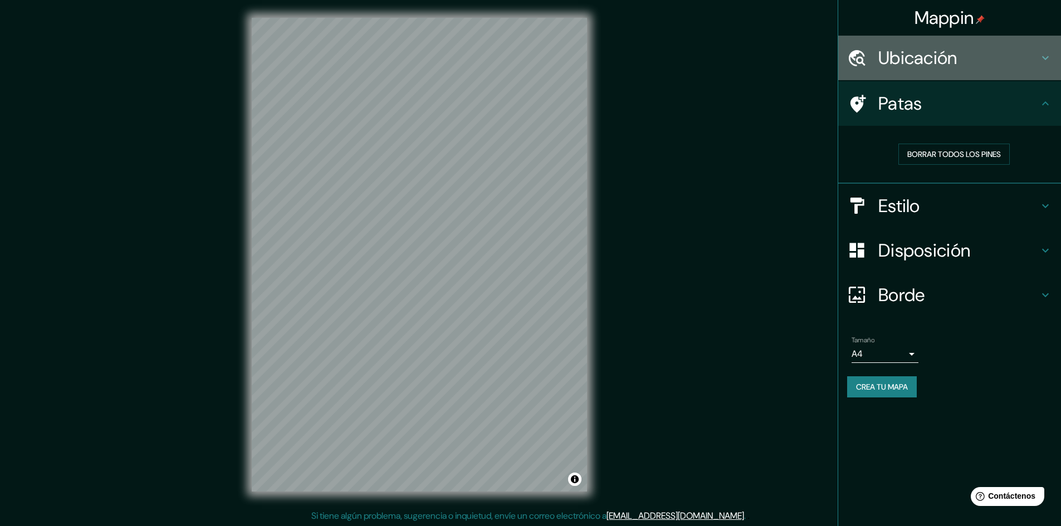
click at [1023, 67] on h4 "Ubicación" at bounding box center [958, 58] width 160 height 22
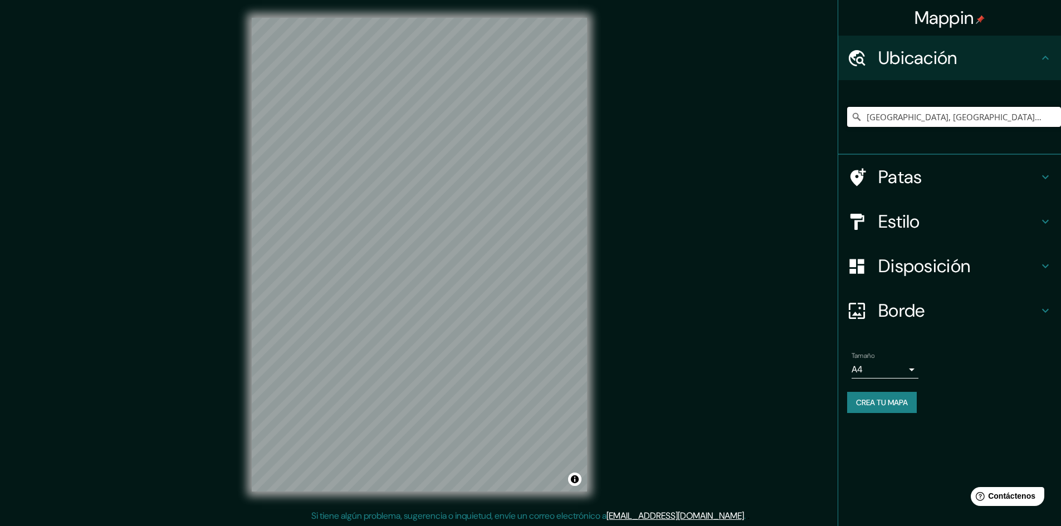
click at [1051, 116] on input "Puente Piedra, Lima, Provincia de Lima, Perú" at bounding box center [954, 117] width 214 height 20
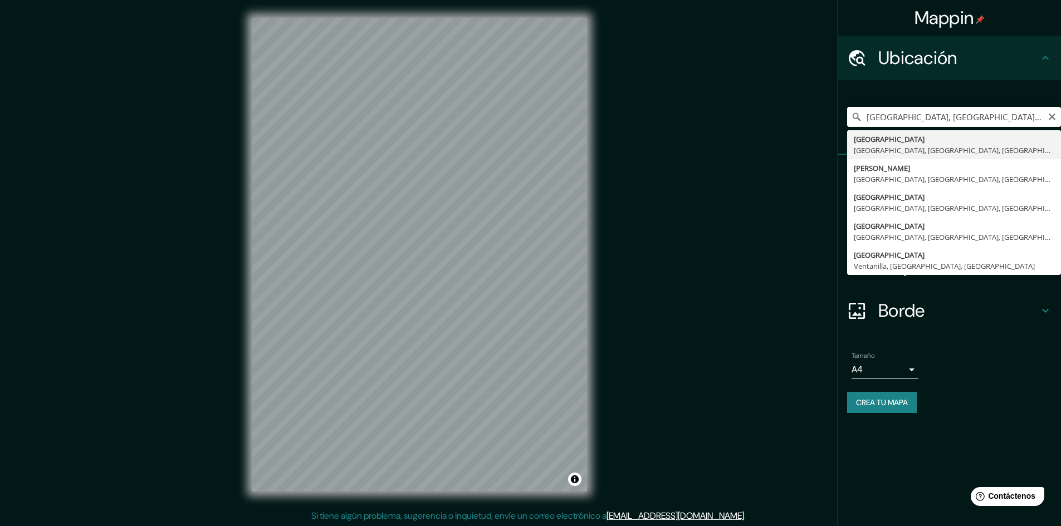
type input "Puente Piedra, Lima, Provincia de Lima, Perú"
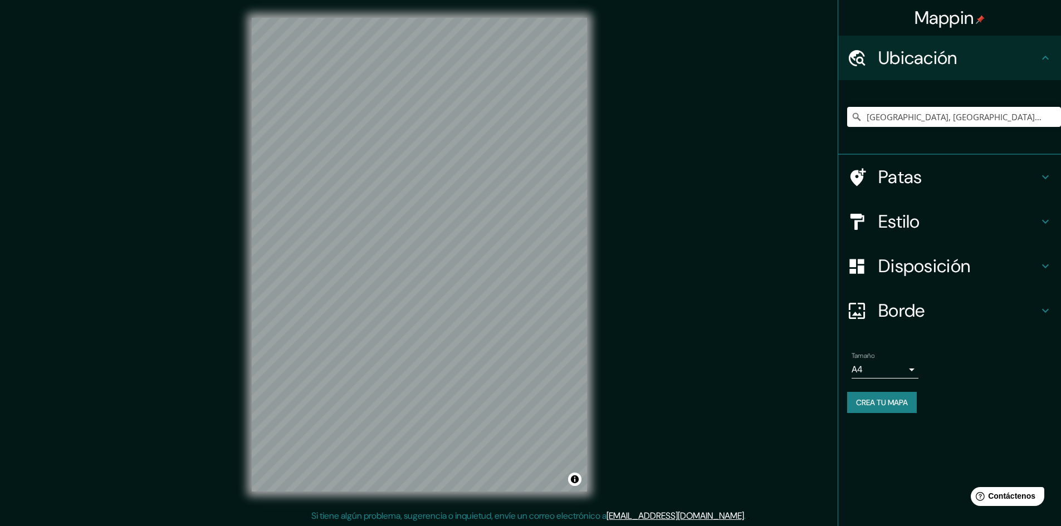
click at [917, 286] on div "Disposición" at bounding box center [949, 266] width 223 height 45
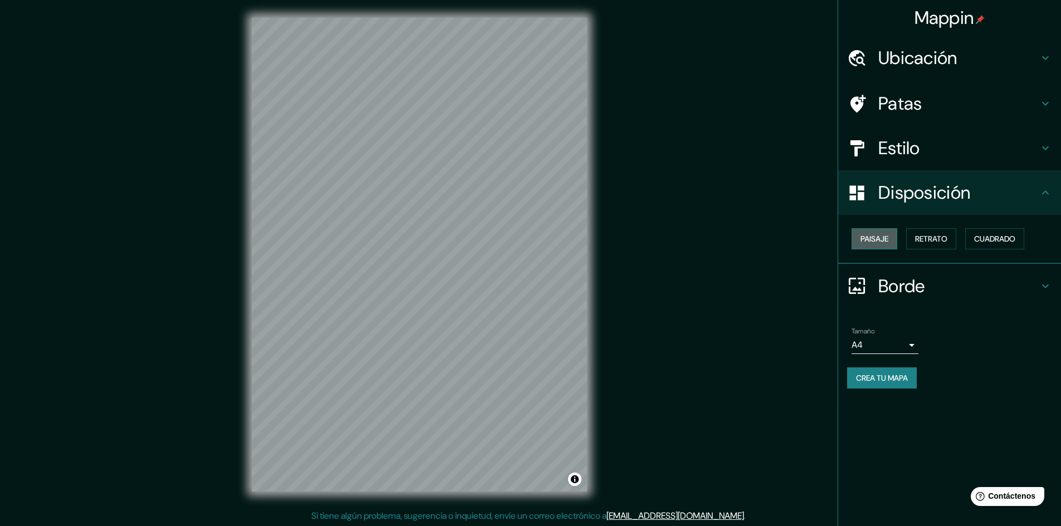
click at [884, 231] on button "Paisaje" at bounding box center [874, 238] width 46 height 21
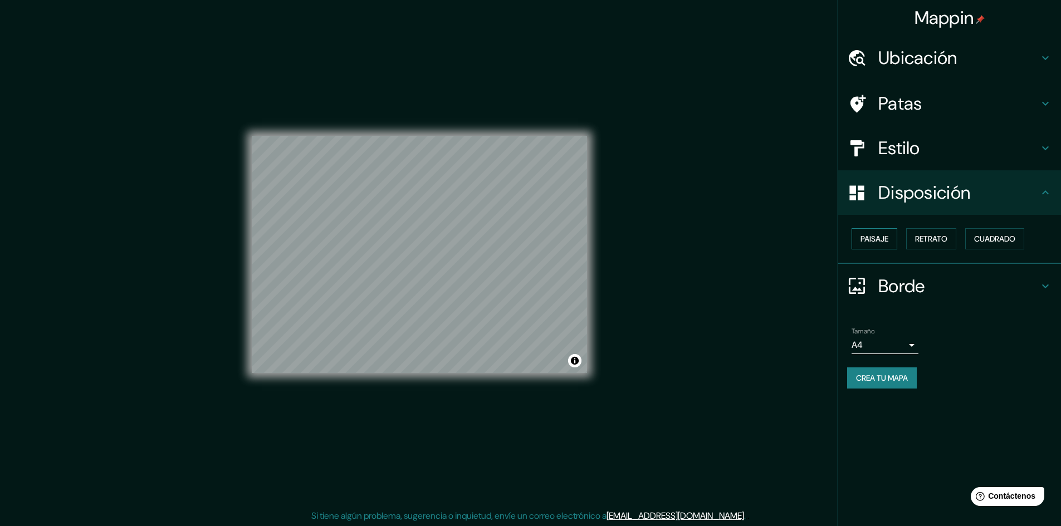
click at [881, 242] on font "Paisaje" at bounding box center [874, 239] width 28 height 10
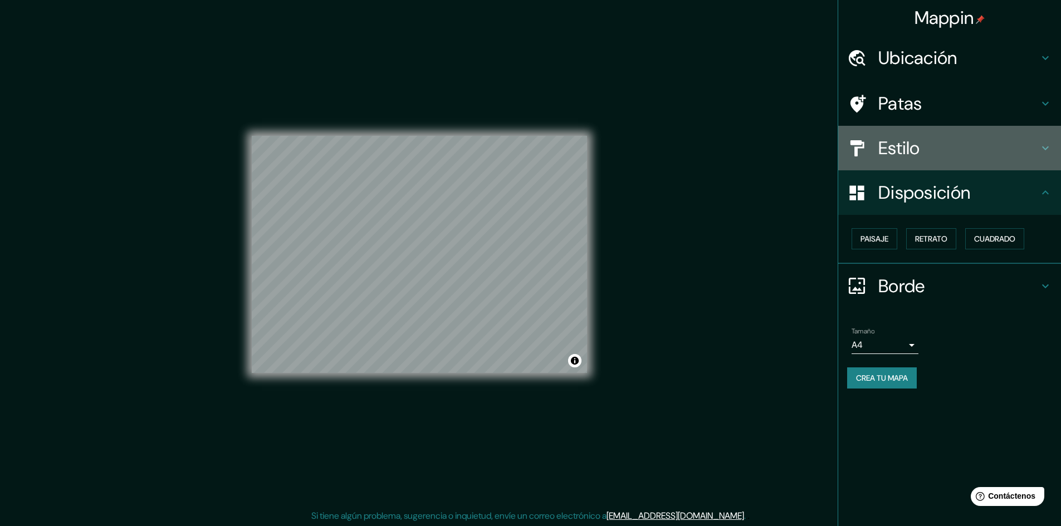
click at [949, 140] on h4 "Estilo" at bounding box center [958, 148] width 160 height 22
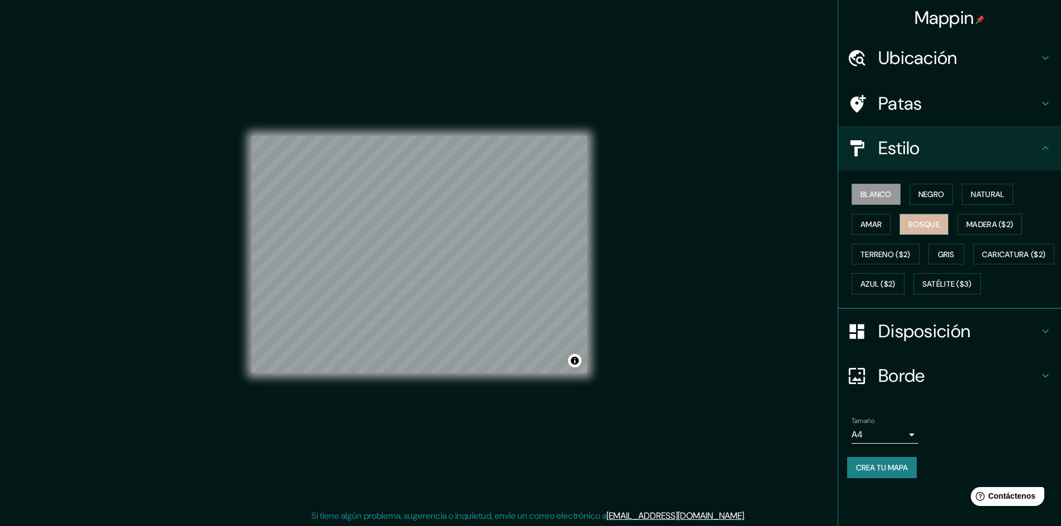
click at [937, 222] on font "Bosque" at bounding box center [923, 224] width 31 height 10
click at [873, 220] on font "Amar" at bounding box center [870, 224] width 21 height 10
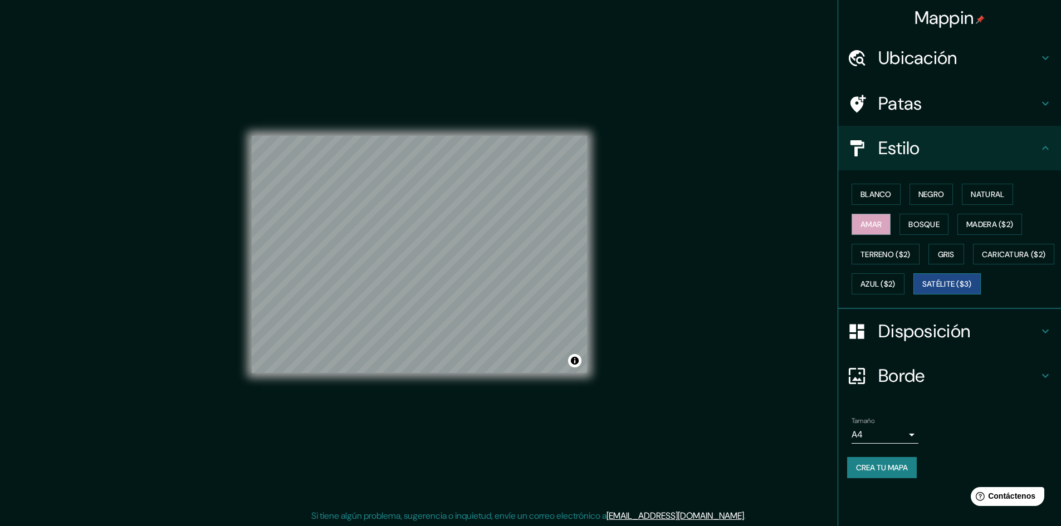
click at [922, 290] on font "Satélite ($3)" at bounding box center [947, 285] width 50 height 10
click at [982, 260] on font "Caricatura ($2)" at bounding box center [1014, 254] width 64 height 10
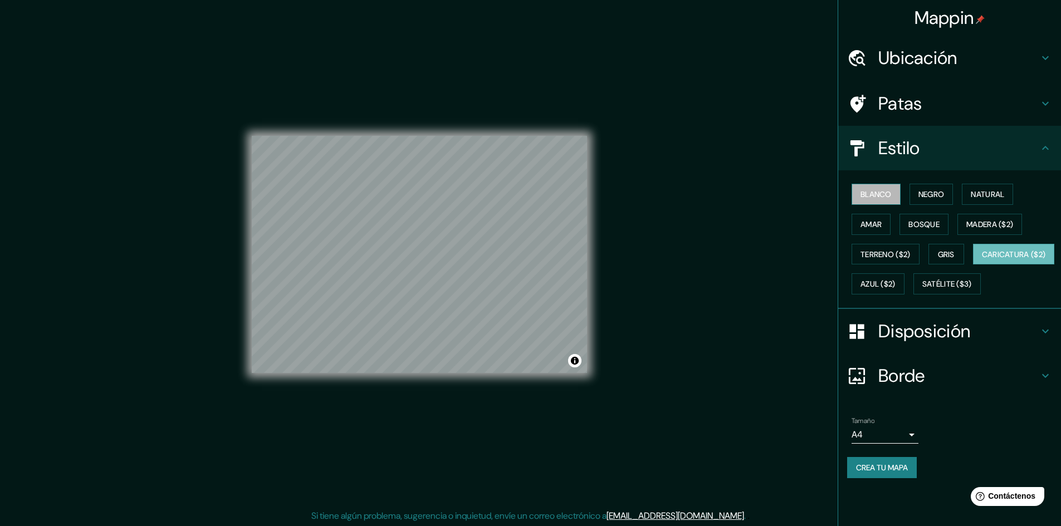
click at [879, 189] on font "Blanco" at bounding box center [875, 194] width 31 height 14
click at [935, 190] on font "Negro" at bounding box center [931, 194] width 26 height 10
click at [871, 194] on font "Blanco" at bounding box center [875, 194] width 31 height 10
click at [922, 226] on font "Bosque" at bounding box center [923, 224] width 31 height 10
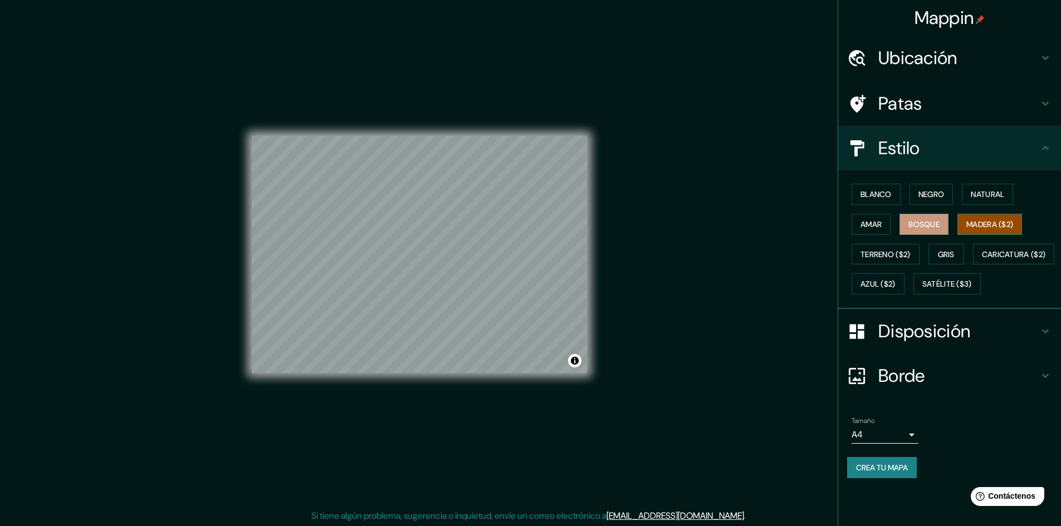
click at [980, 219] on font "Madera ($2)" at bounding box center [989, 224] width 47 height 10
click at [978, 197] on font "Natural" at bounding box center [987, 194] width 33 height 10
click at [941, 200] on font "Negro" at bounding box center [931, 194] width 26 height 14
click at [922, 225] on font "Bosque" at bounding box center [923, 224] width 31 height 10
click at [880, 227] on font "Amar" at bounding box center [870, 224] width 21 height 10
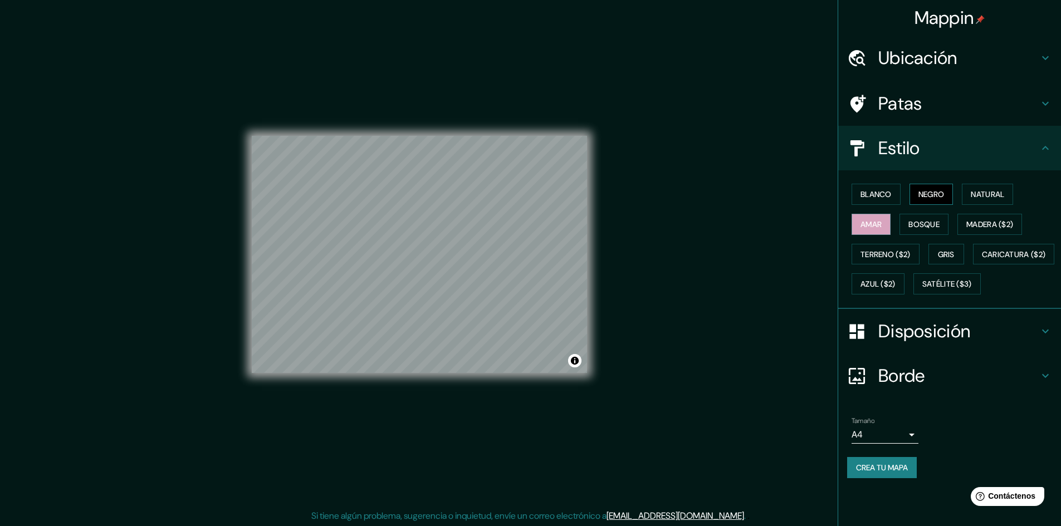
click at [934, 194] on font "Negro" at bounding box center [931, 194] width 26 height 10
click at [879, 202] on button "Blanco" at bounding box center [875, 194] width 49 height 21
click at [921, 219] on font "Bosque" at bounding box center [923, 224] width 31 height 10
click at [890, 459] on body "Mappin Ubicación Puente Piedra, Lima, Provincia de Lima, Perú Patas Estilo Blan…" at bounding box center [530, 263] width 1061 height 526
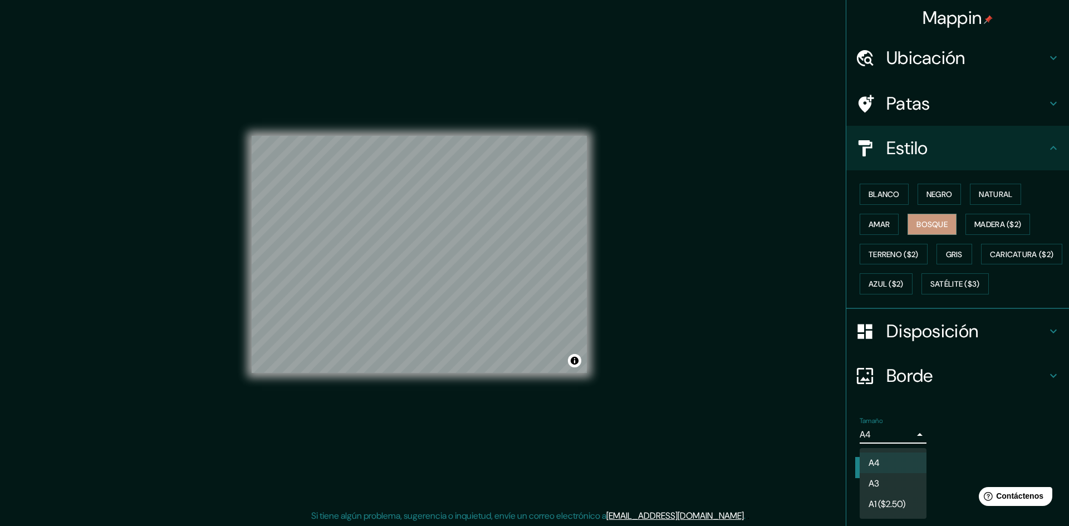
click at [889, 479] on li "A3" at bounding box center [893, 483] width 67 height 21
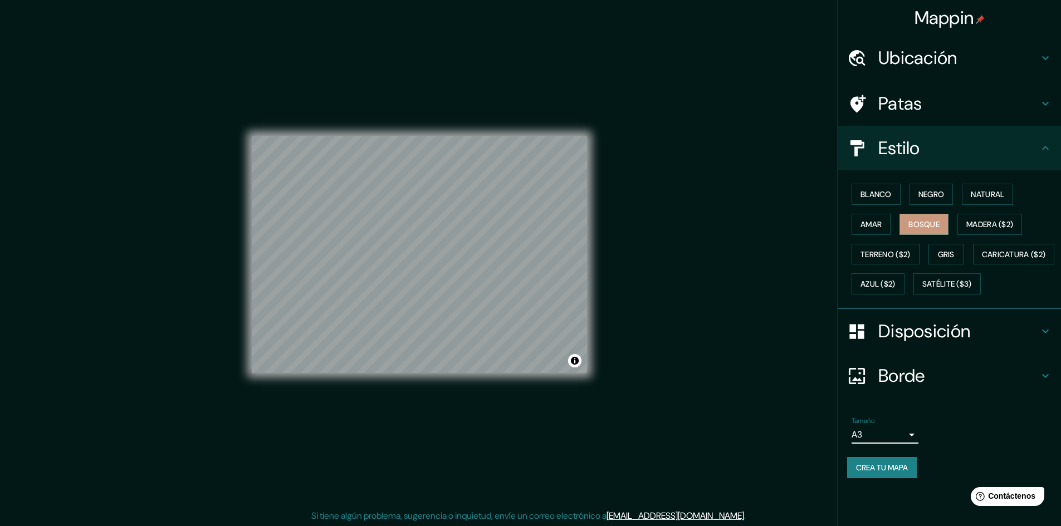
click at [879, 475] on font "Crea tu mapa" at bounding box center [882, 468] width 52 height 14
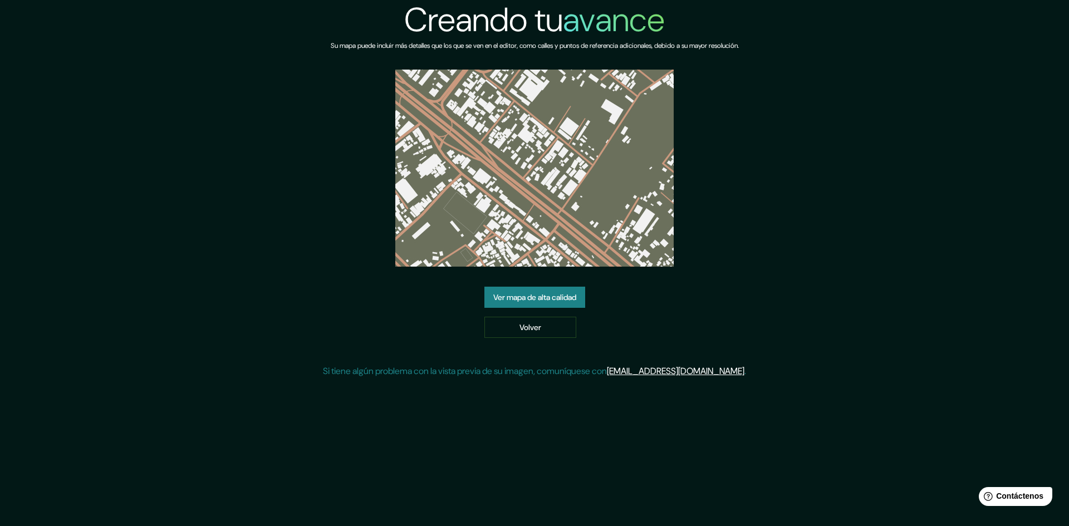
drag, startPoint x: 547, startPoint y: 175, endPoint x: 497, endPoint y: 273, distance: 109.8
click at [497, 267] on div at bounding box center [534, 169] width 278 height 199
click at [513, 297] on font "Ver mapa de alta calidad" at bounding box center [534, 297] width 83 height 10
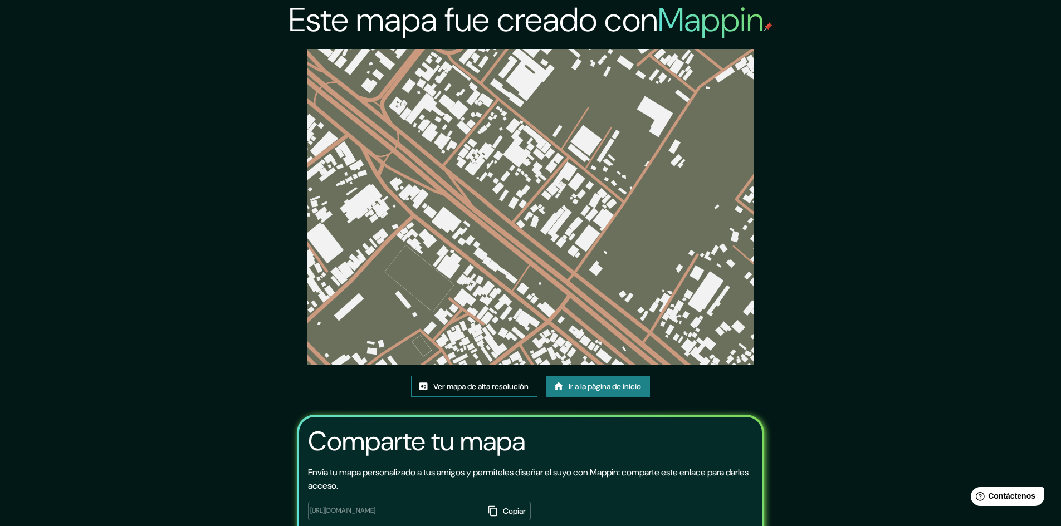
click at [433, 390] on font "Ver mapa de alta resolución" at bounding box center [480, 386] width 95 height 10
